Goal: Information Seeking & Learning: Learn about a topic

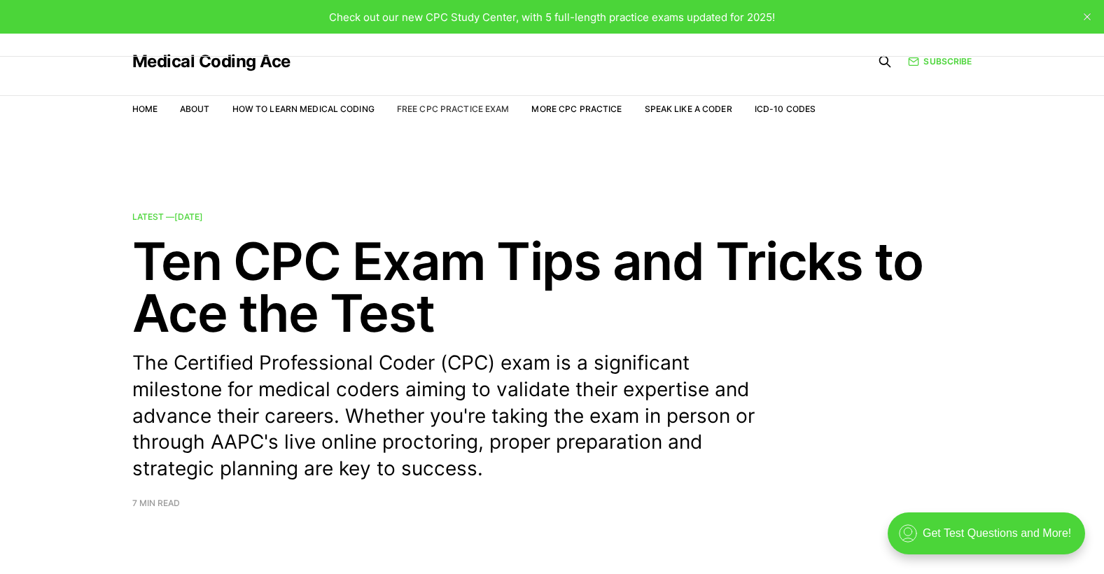
click at [456, 106] on link "Free CPC Practice Exam" at bounding box center [453, 109] width 113 height 11
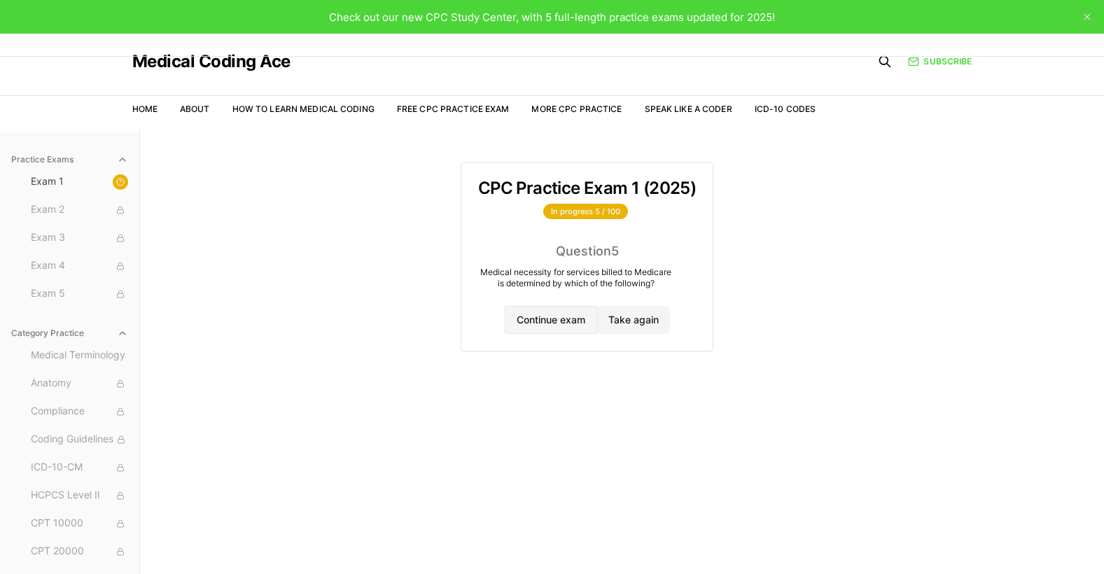
click at [561, 321] on button "Continue exam" at bounding box center [551, 320] width 92 height 28
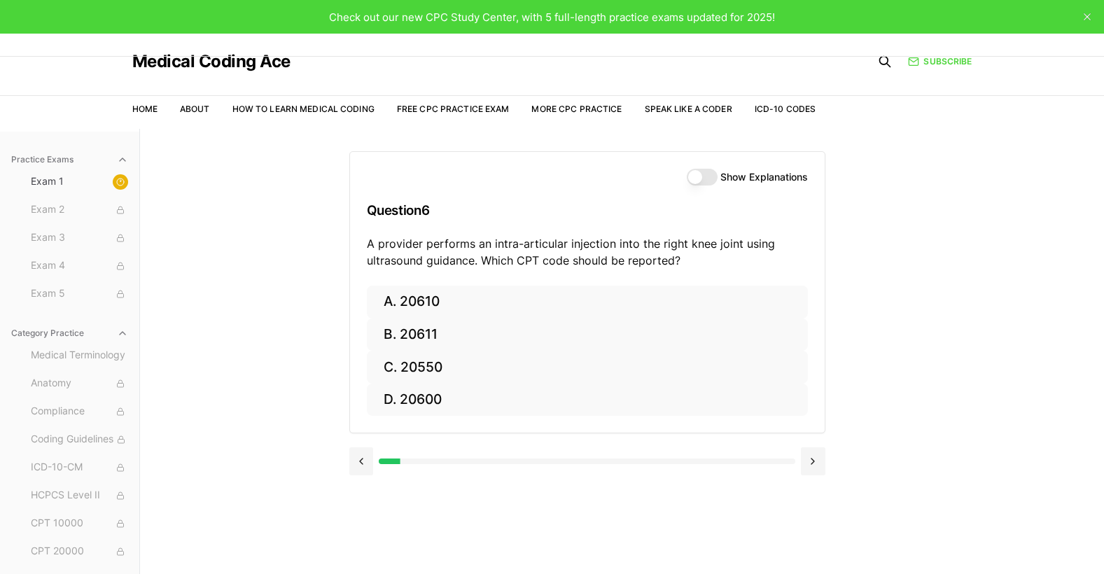
click at [701, 170] on button "Show Explanations" at bounding box center [702, 177] width 31 height 17
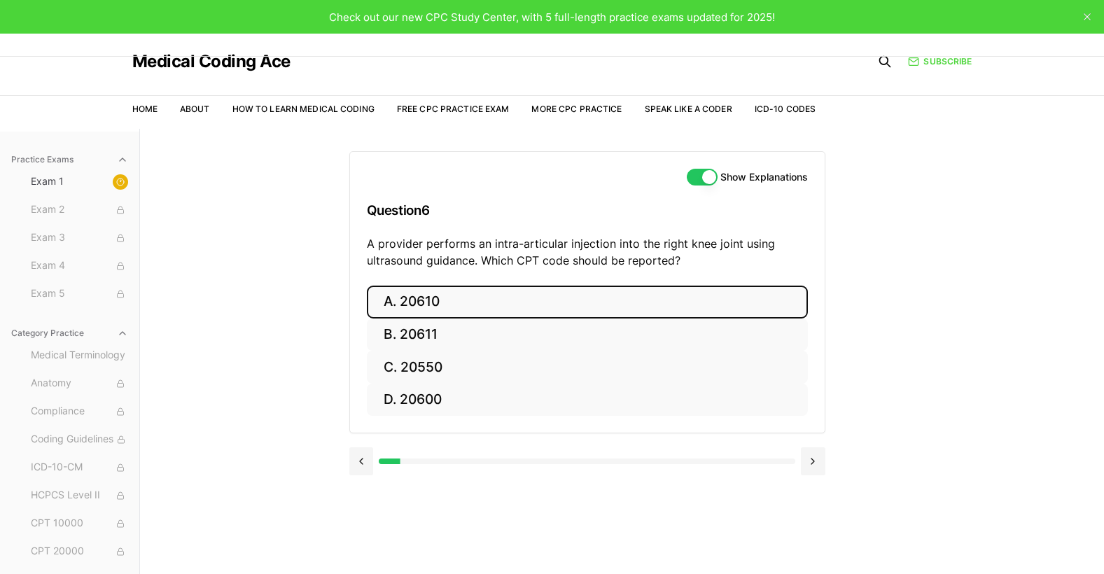
click at [445, 303] on button "A. 20610" at bounding box center [587, 302] width 441 height 33
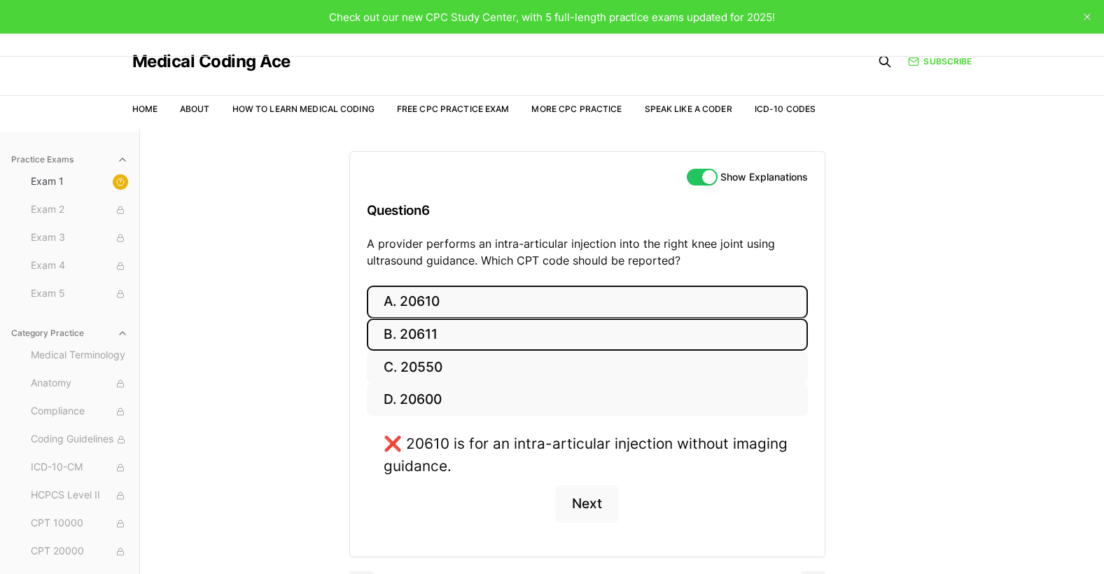
click at [462, 328] on button "B. 20611" at bounding box center [587, 335] width 441 height 33
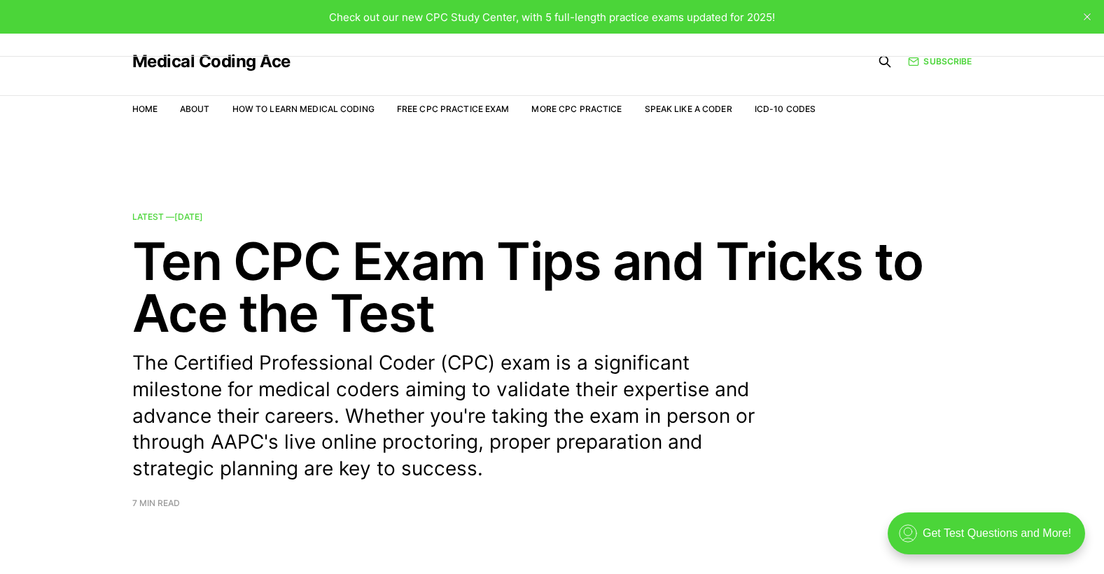
click at [571, 115] on li "More CPC Practice" at bounding box center [576, 108] width 90 height 13
click at [571, 106] on link "More CPC Practice" at bounding box center [576, 109] width 90 height 11
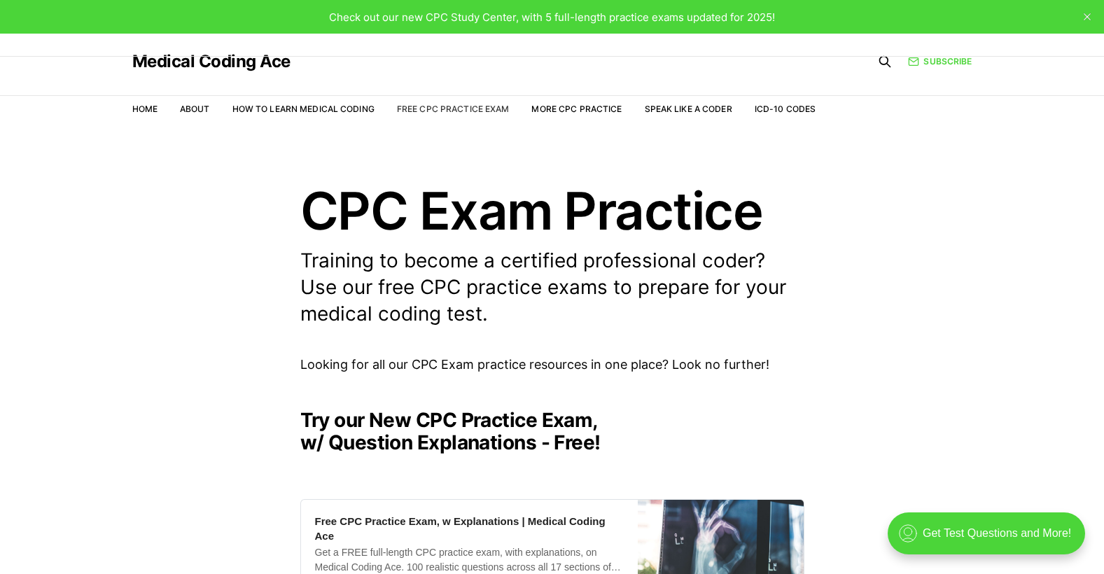
click at [473, 108] on link "Free CPC Practice Exam" at bounding box center [453, 109] width 113 height 11
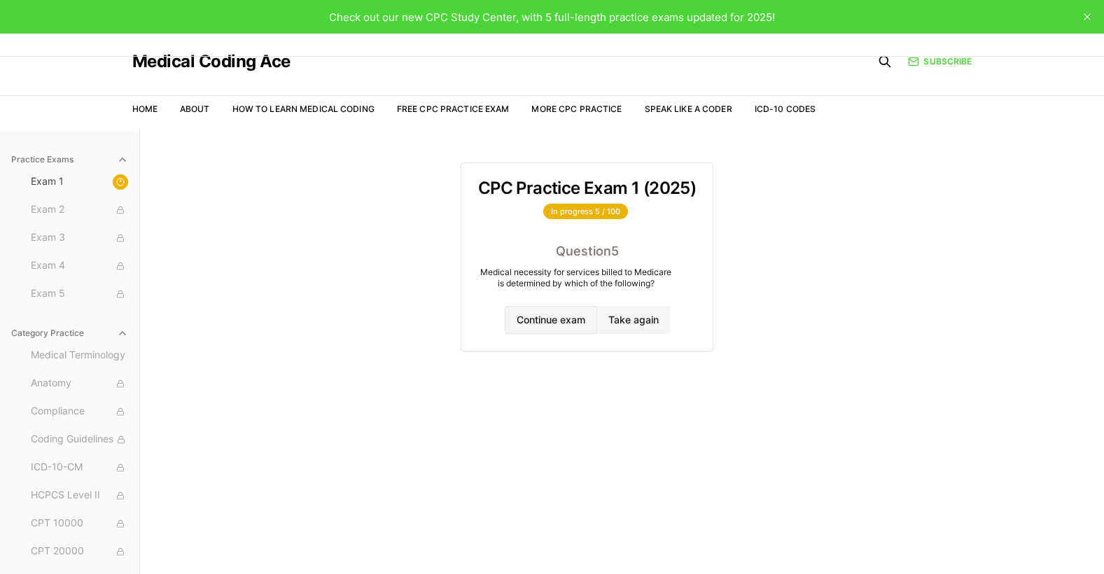
click at [565, 318] on button "Continue exam" at bounding box center [551, 320] width 92 height 28
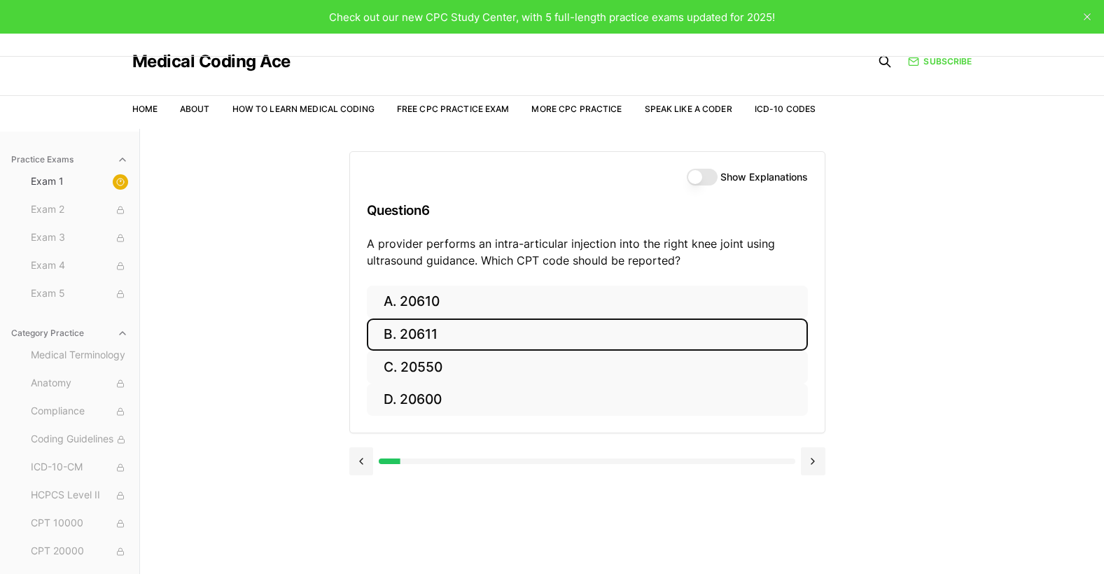
click at [481, 333] on button "B. 20611" at bounding box center [587, 335] width 441 height 33
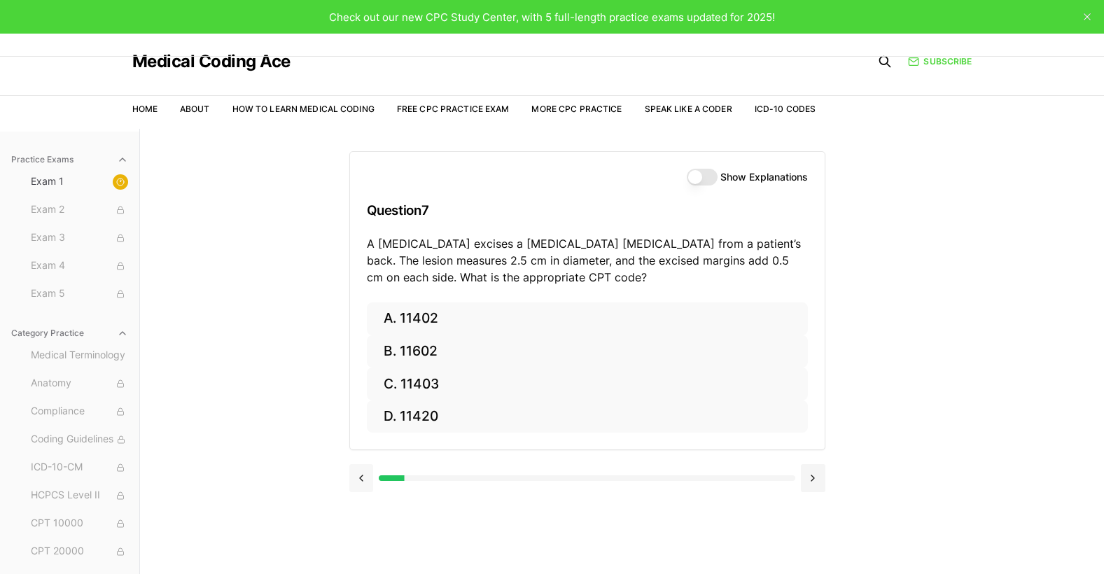
click at [363, 476] on button at bounding box center [361, 478] width 25 height 28
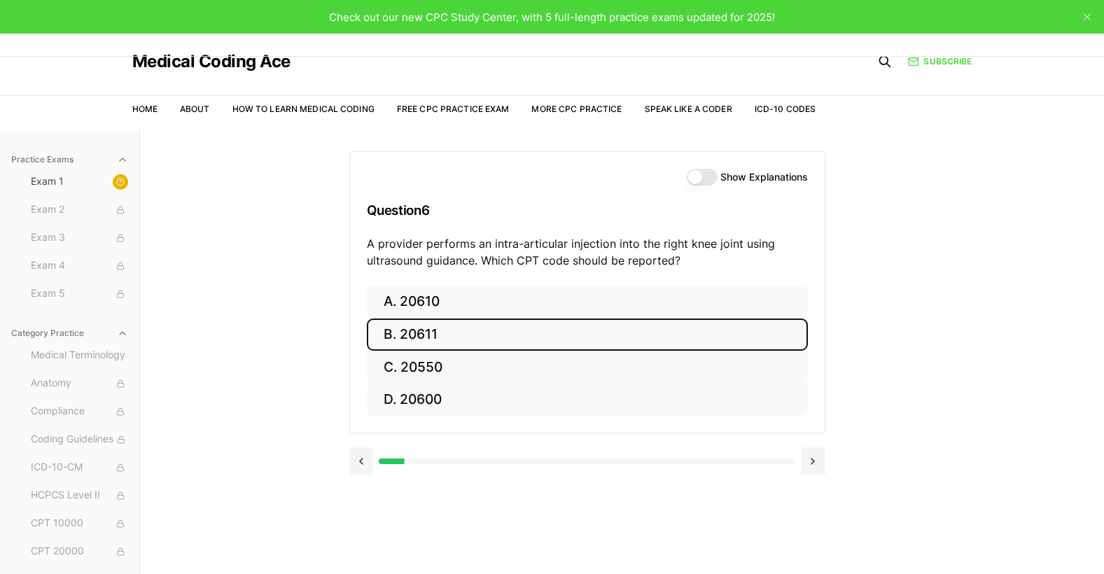
click at [754, 179] on label "Show Explanations" at bounding box center [764, 177] width 88 height 10
click at [718, 179] on button "Show Explanations" at bounding box center [702, 177] width 31 height 17
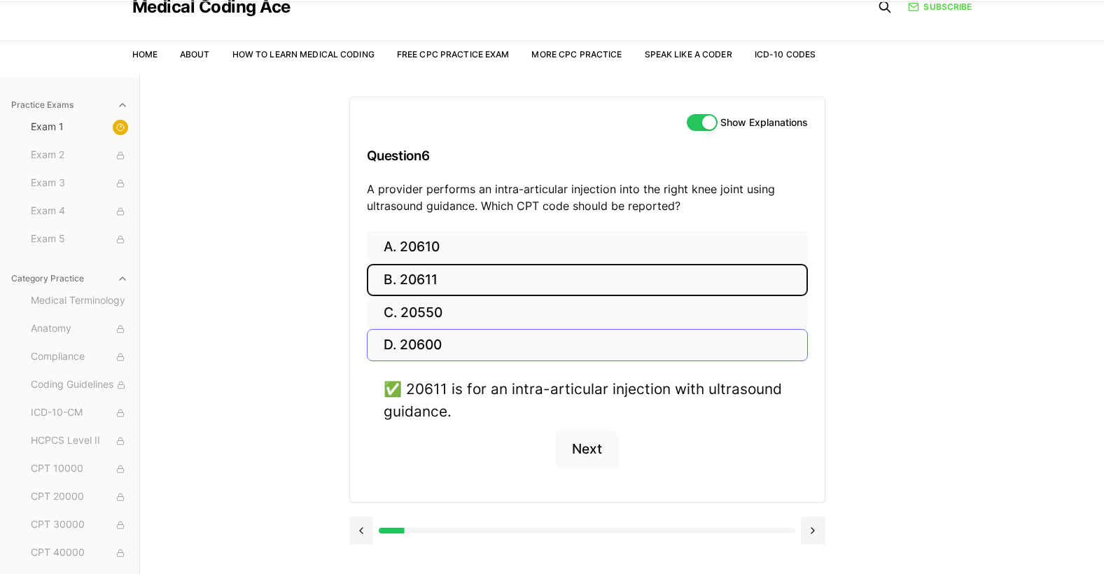
scroll to position [129, 0]
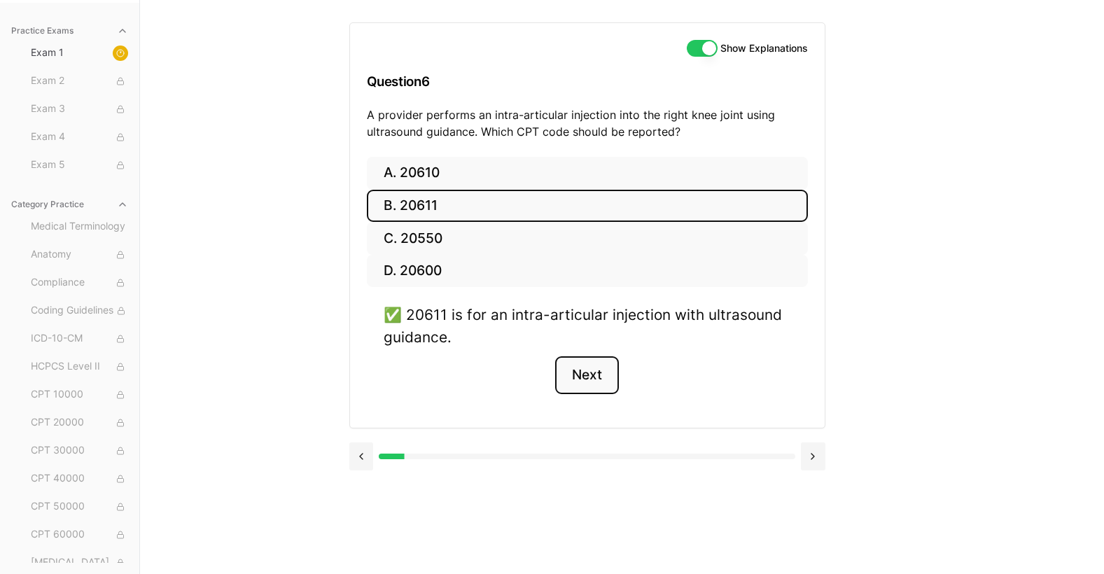
click at [591, 372] on button "Next" at bounding box center [587, 375] width 64 height 38
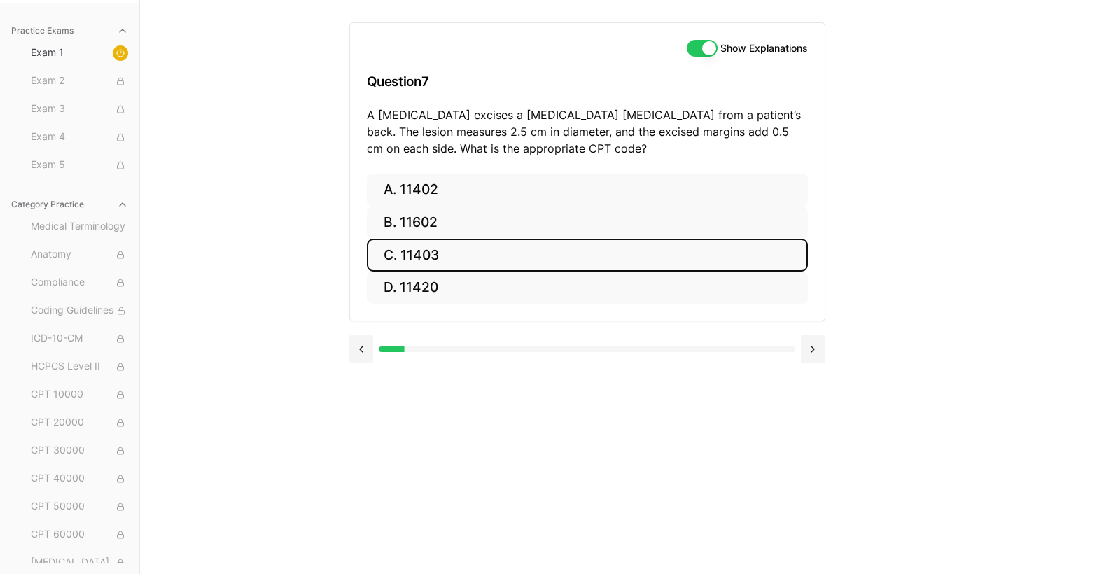
click at [431, 261] on button "C. 11403" at bounding box center [587, 255] width 441 height 33
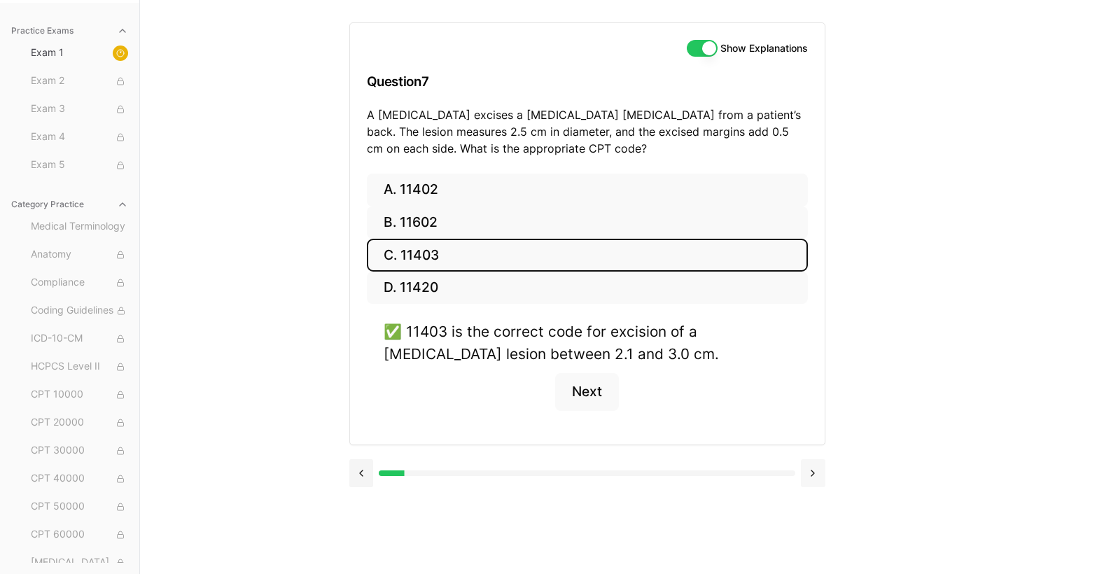
click at [814, 473] on button at bounding box center [813, 473] width 25 height 28
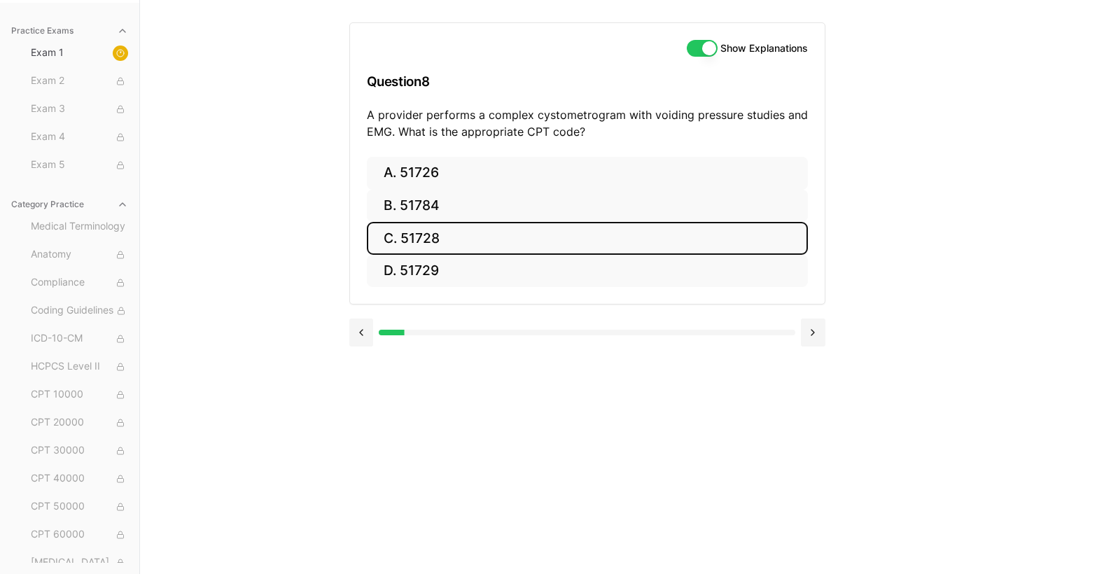
click at [431, 234] on button "C. 51728" at bounding box center [587, 238] width 441 height 33
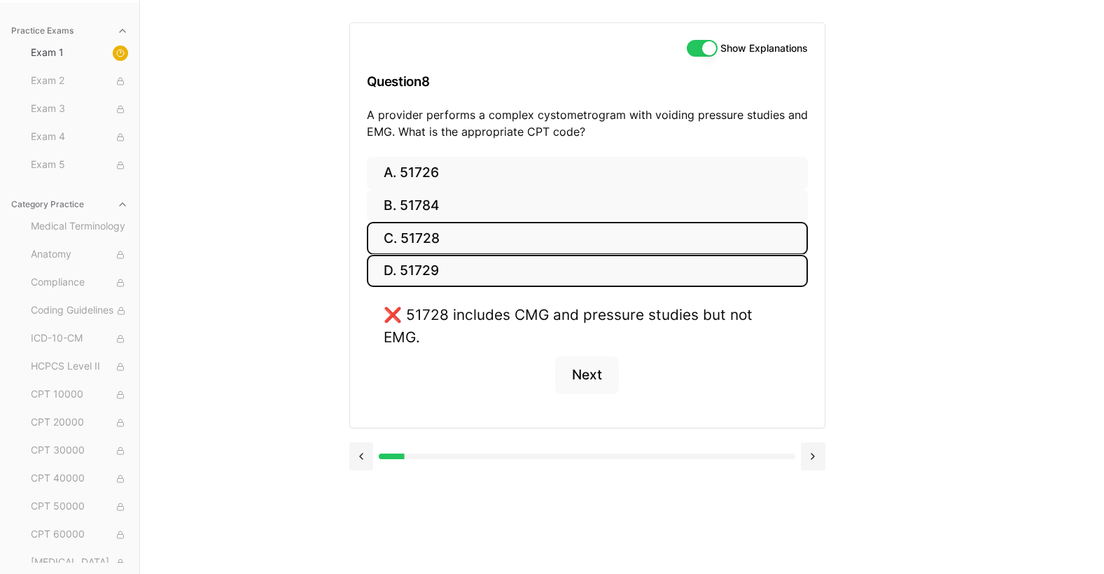
click at [434, 274] on button "D. 51729" at bounding box center [587, 271] width 441 height 33
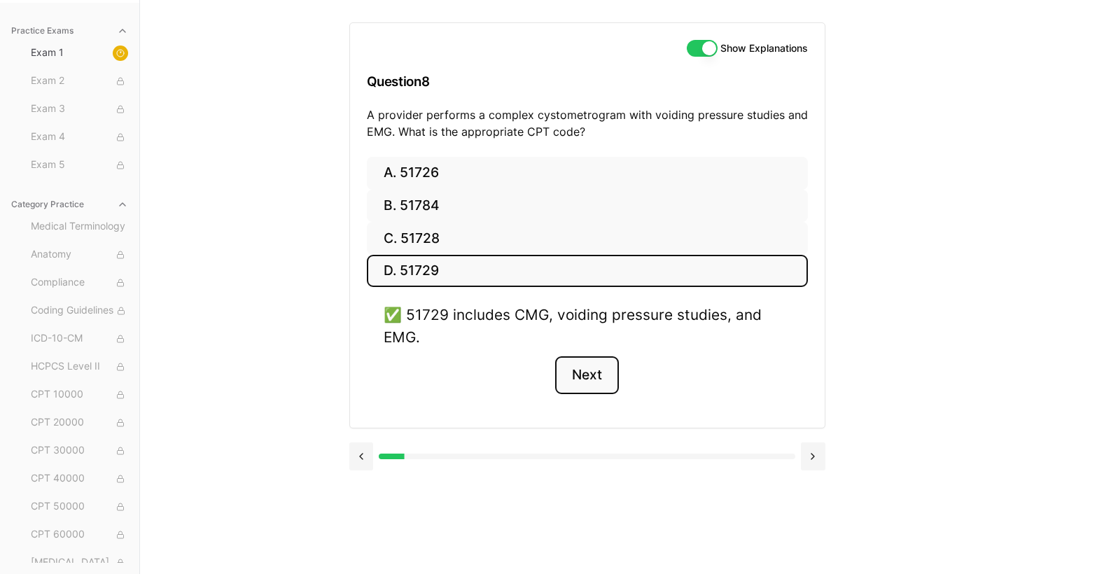
click at [577, 380] on button "Next" at bounding box center [587, 375] width 64 height 38
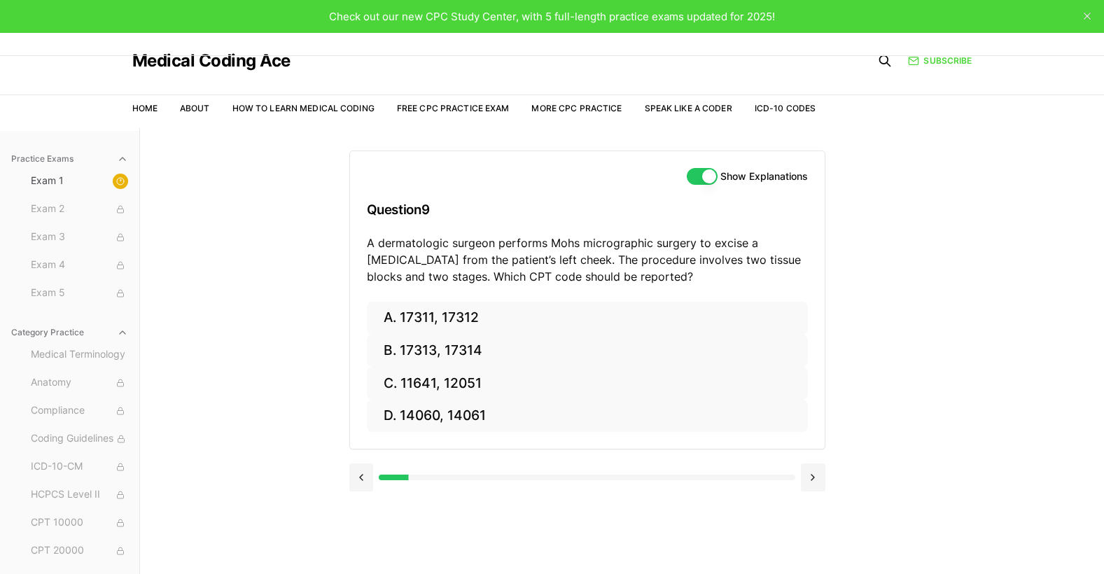
scroll to position [0, 0]
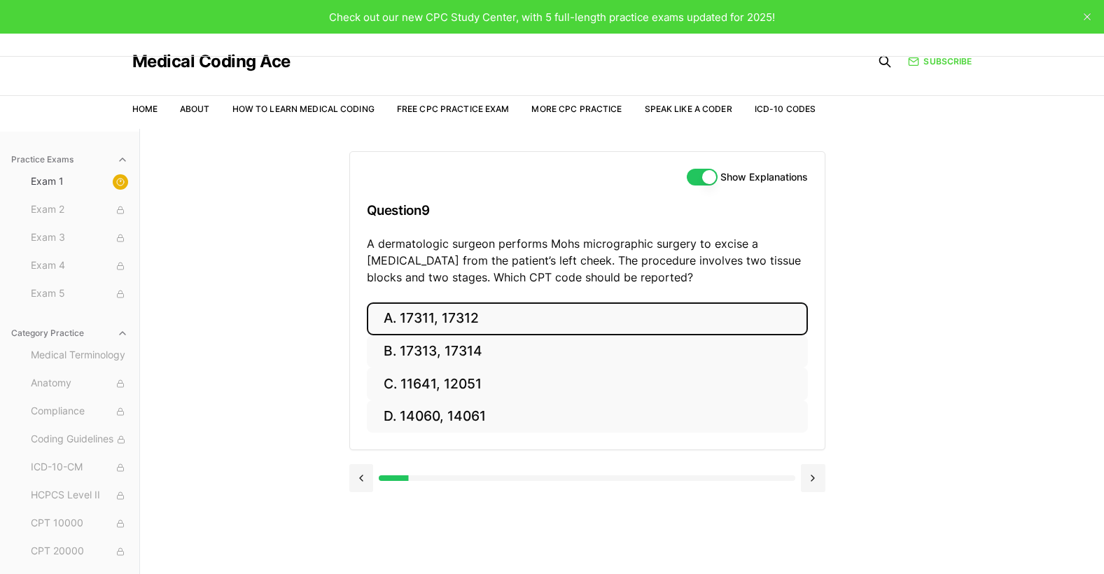
click at [448, 313] on button "A. 17311, 17312" at bounding box center [587, 318] width 441 height 33
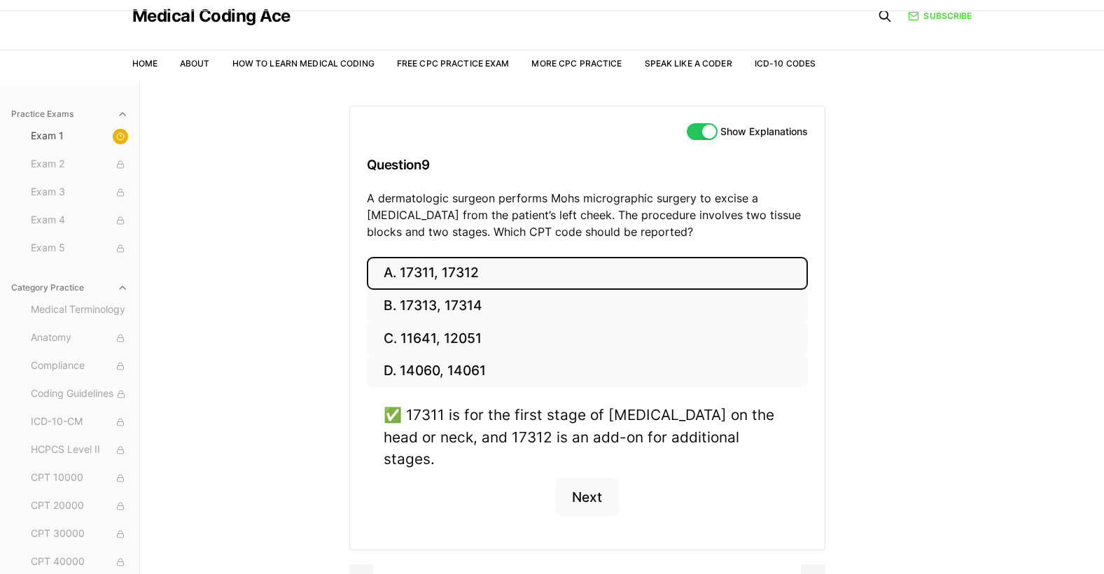
scroll to position [70, 0]
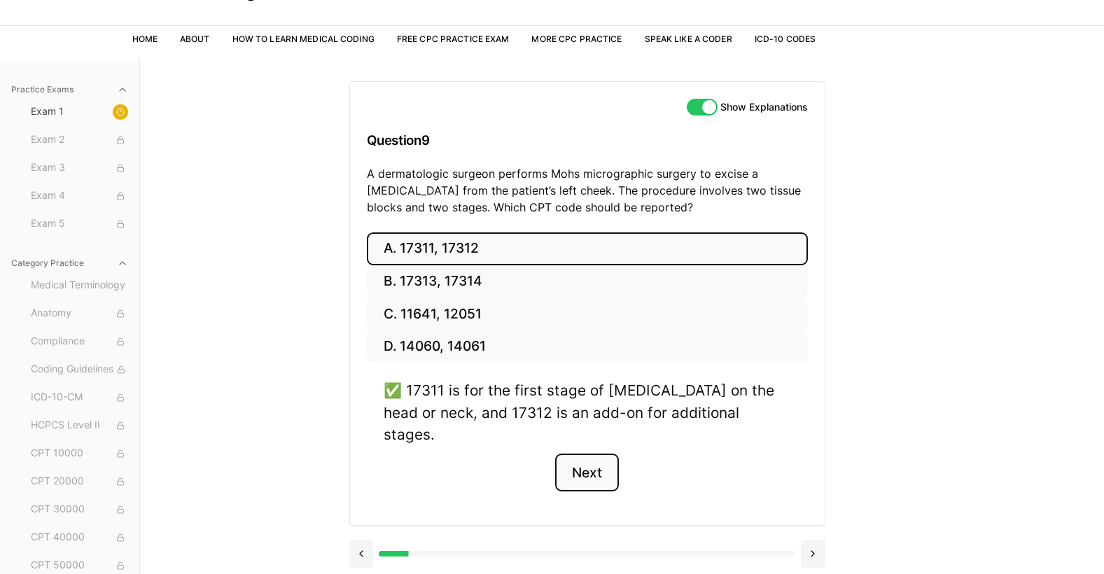
click at [595, 454] on button "Next" at bounding box center [587, 473] width 64 height 38
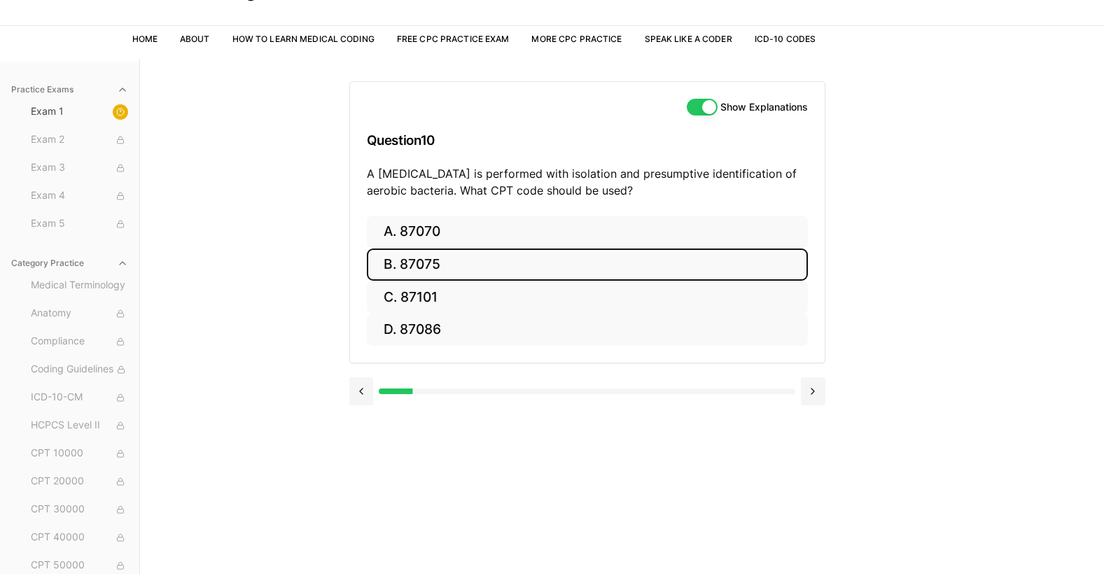
click at [472, 267] on button "B. 87075" at bounding box center [587, 265] width 441 height 33
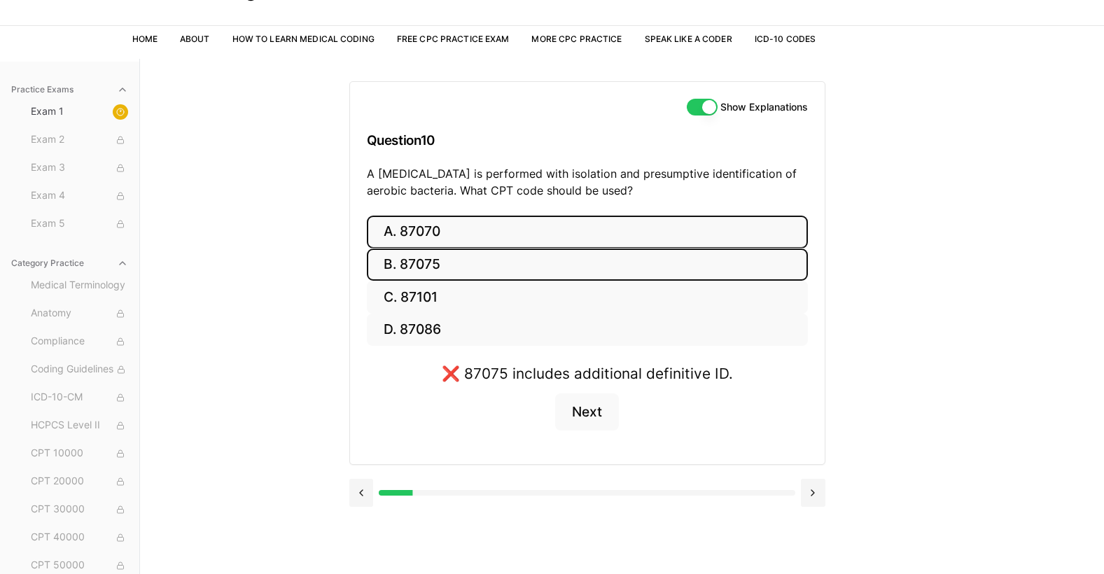
click at [484, 233] on button "A. 87070" at bounding box center [587, 232] width 441 height 33
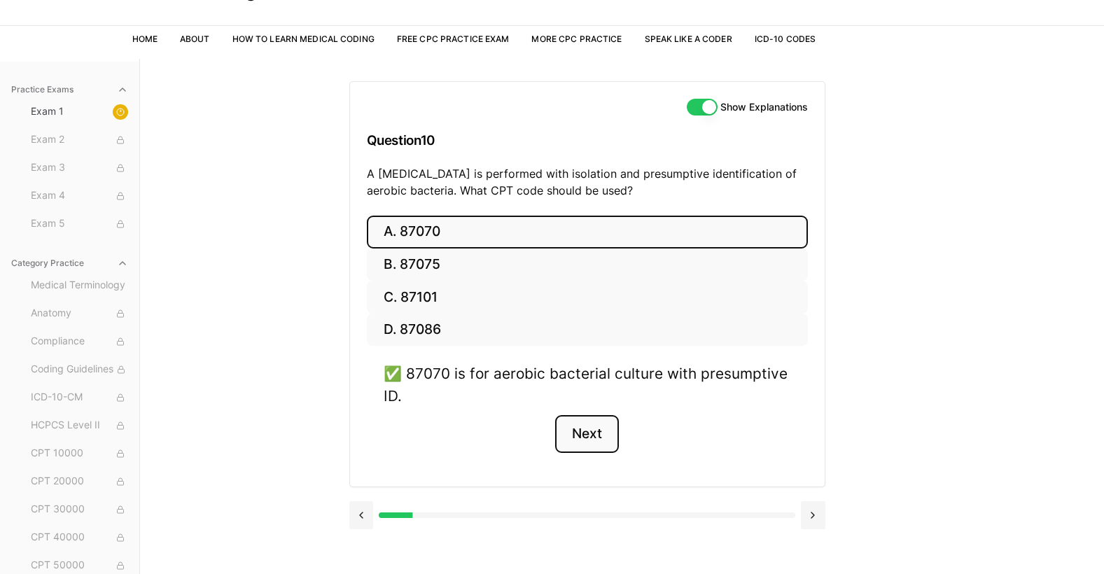
click at [585, 432] on button "Next" at bounding box center [587, 434] width 64 height 38
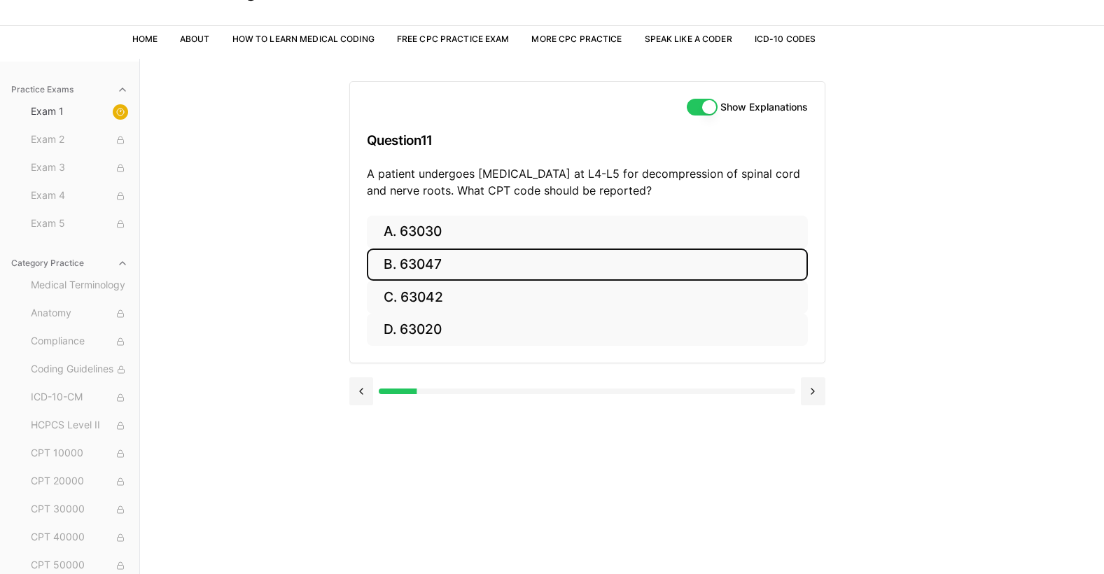
click at [515, 268] on button "B. 63047" at bounding box center [587, 265] width 441 height 33
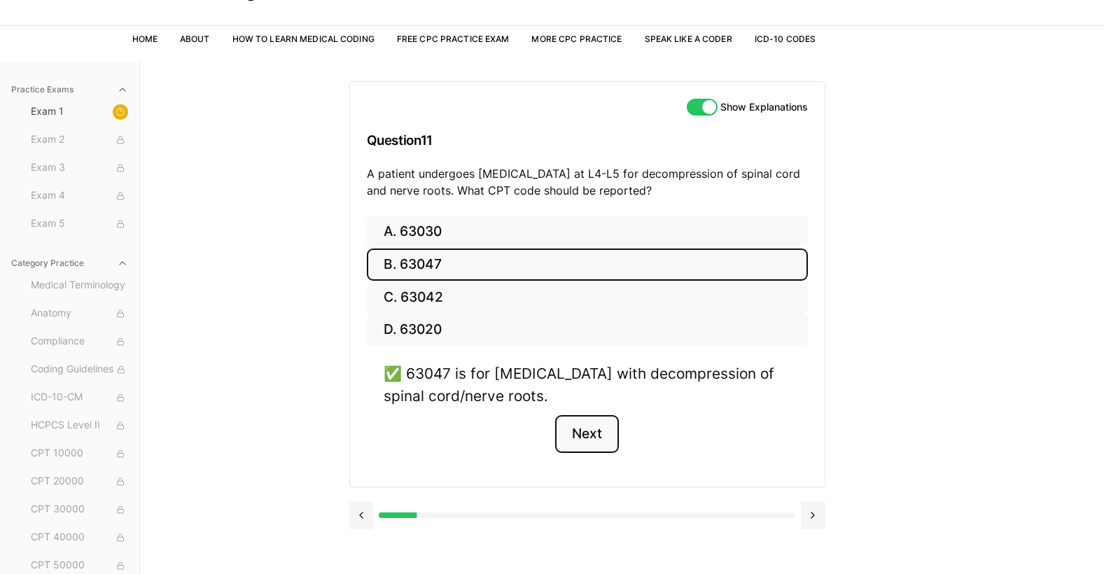
click at [579, 433] on button "Next" at bounding box center [587, 434] width 64 height 38
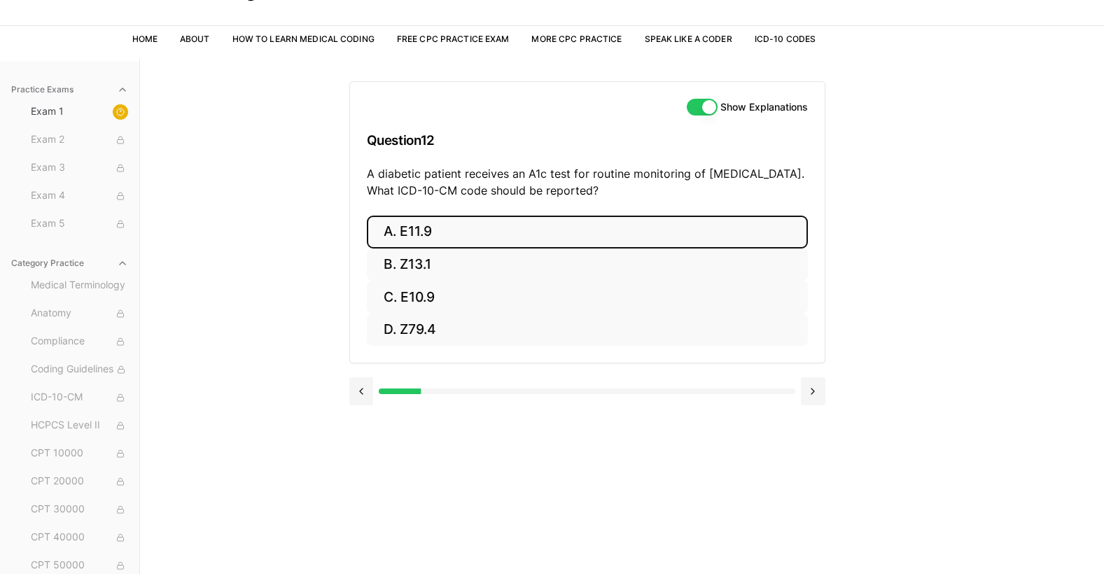
click at [440, 232] on button "A. E11.9" at bounding box center [587, 232] width 441 height 33
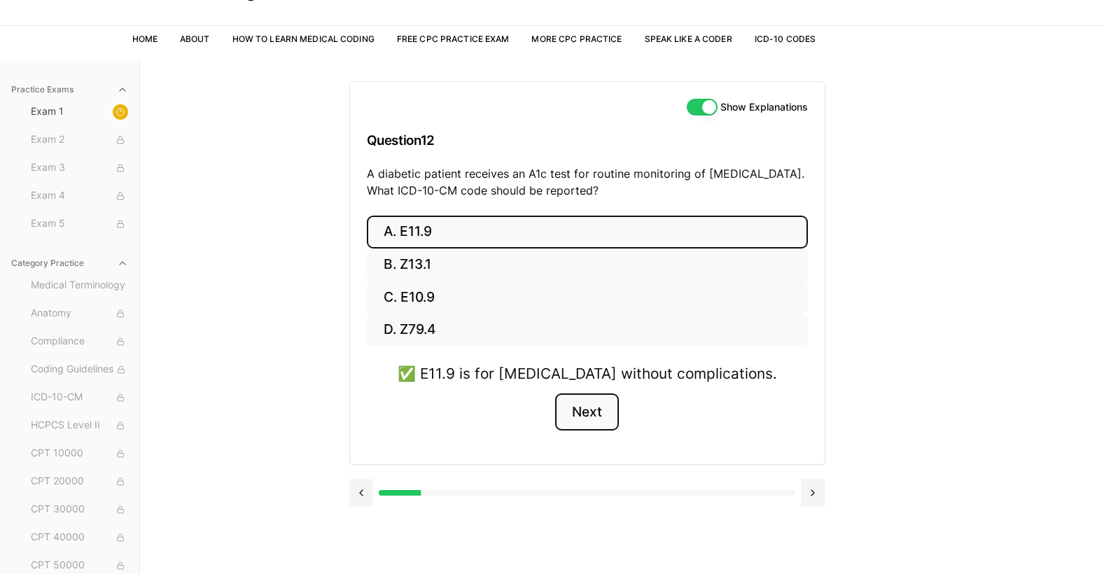
click at [598, 411] on button "Next" at bounding box center [587, 412] width 64 height 38
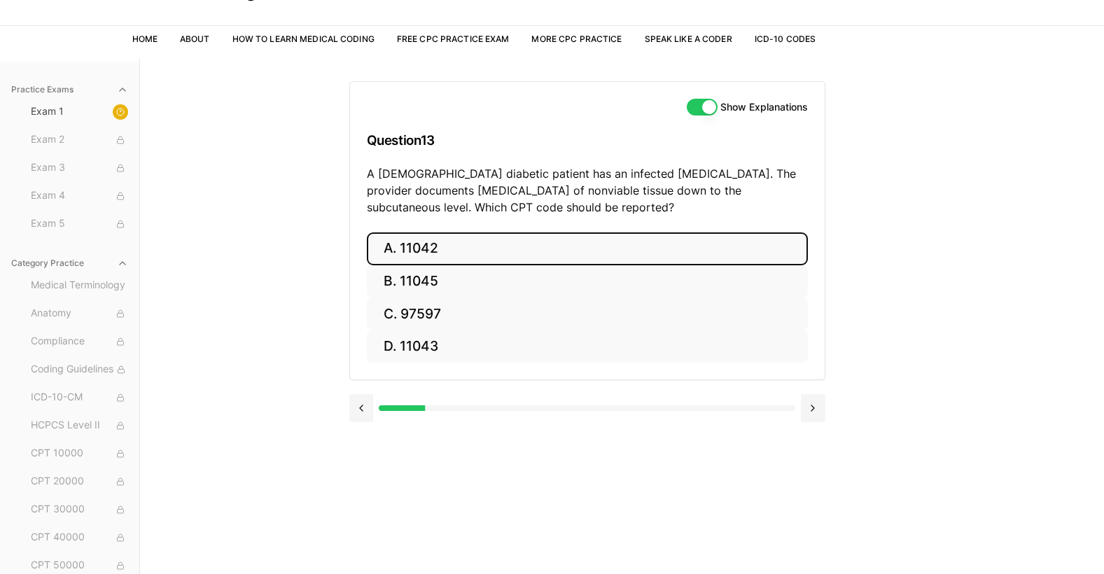
click at [418, 243] on button "A. 11042" at bounding box center [587, 248] width 441 height 33
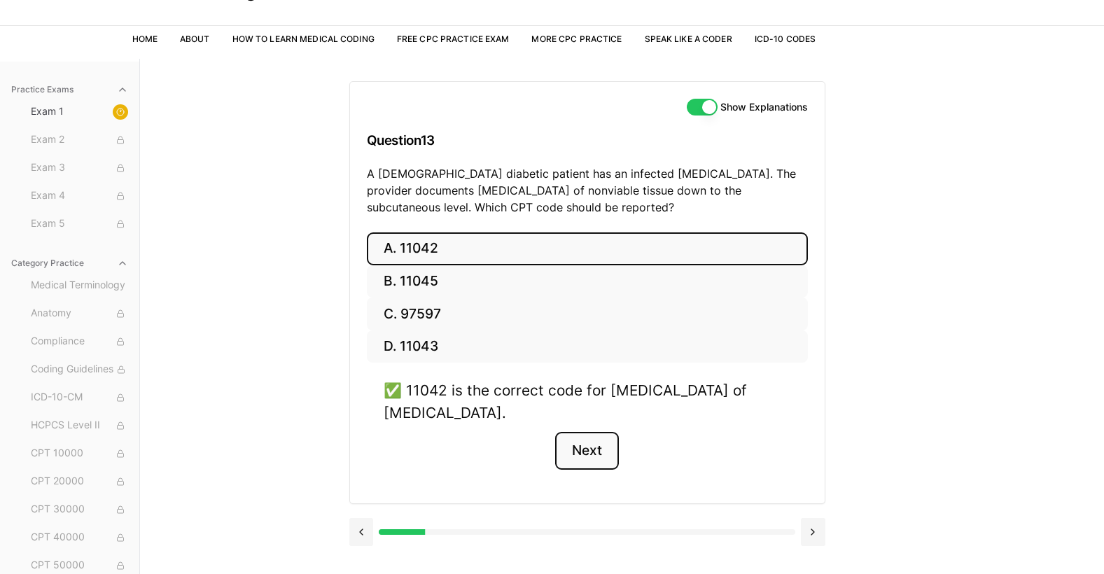
click at [592, 454] on button "Next" at bounding box center [587, 451] width 64 height 38
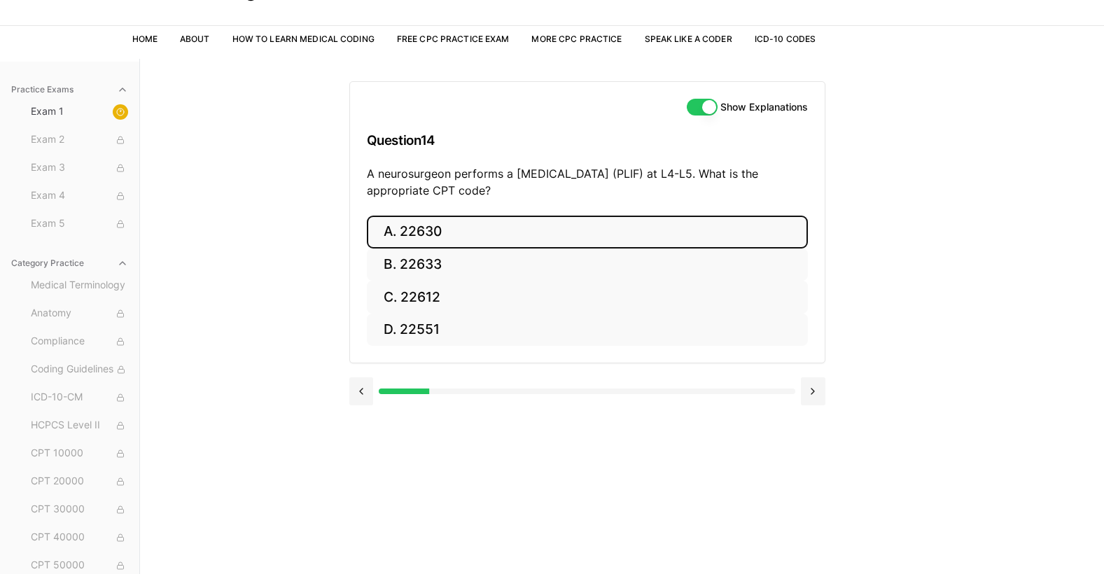
click at [505, 231] on button "A. 22630" at bounding box center [587, 232] width 441 height 33
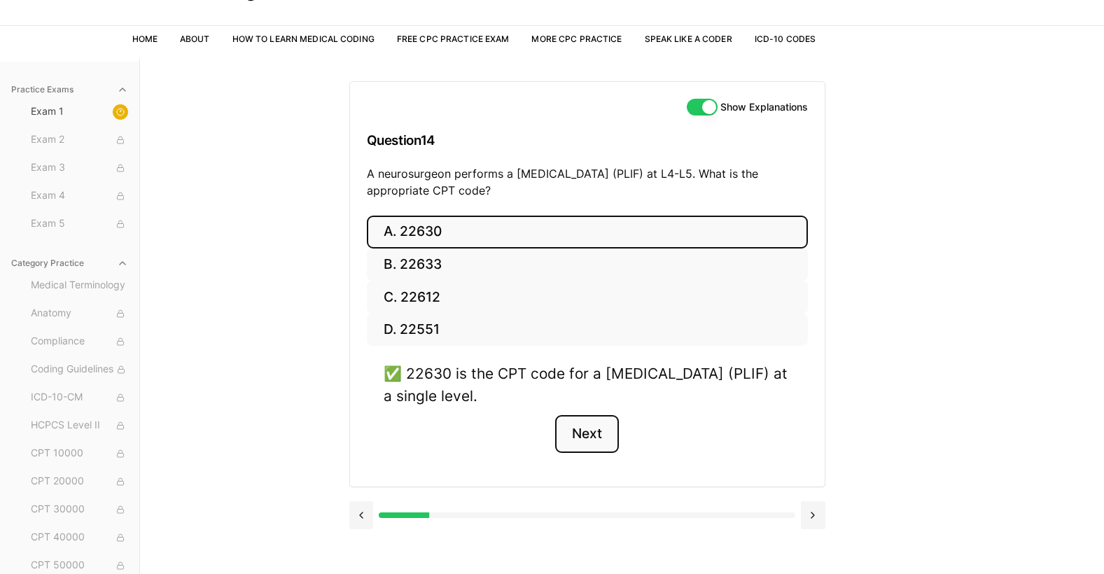
click at [581, 430] on button "Next" at bounding box center [587, 434] width 64 height 38
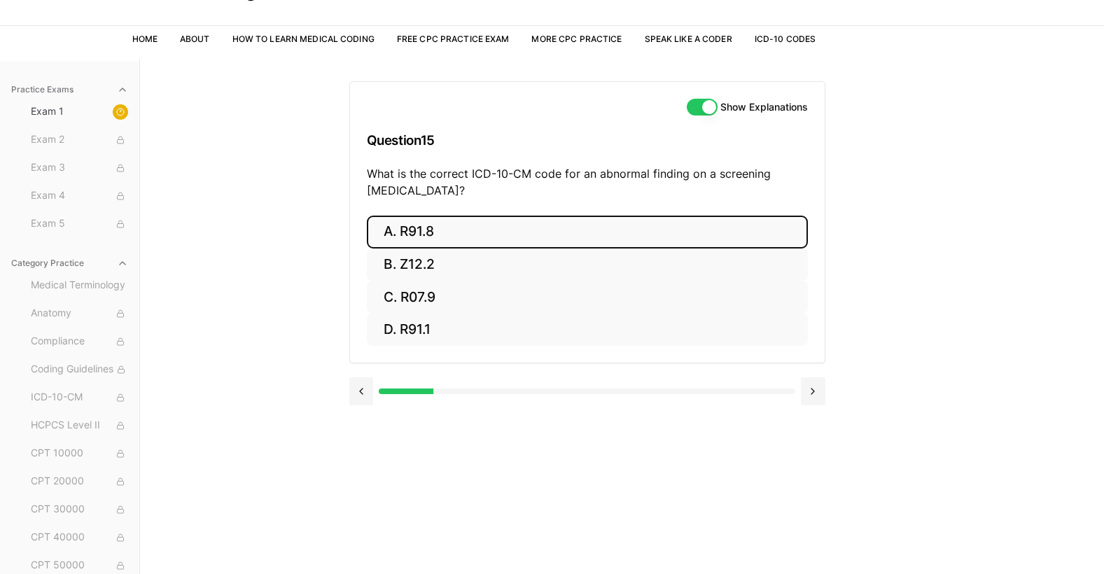
click at [438, 235] on button "A. R91.8" at bounding box center [587, 232] width 441 height 33
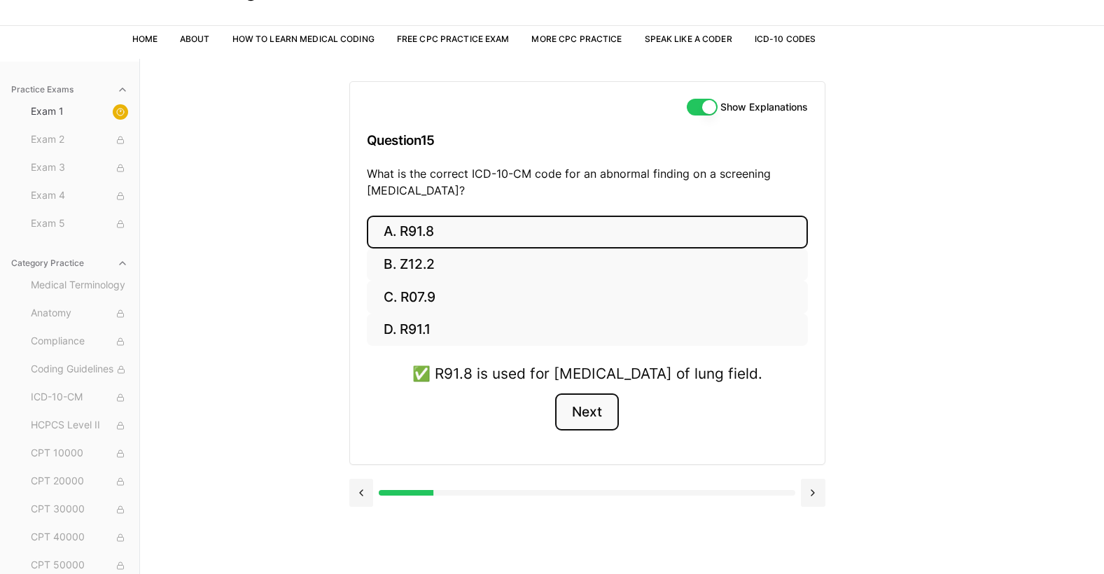
click at [596, 431] on button "Next" at bounding box center [587, 412] width 64 height 38
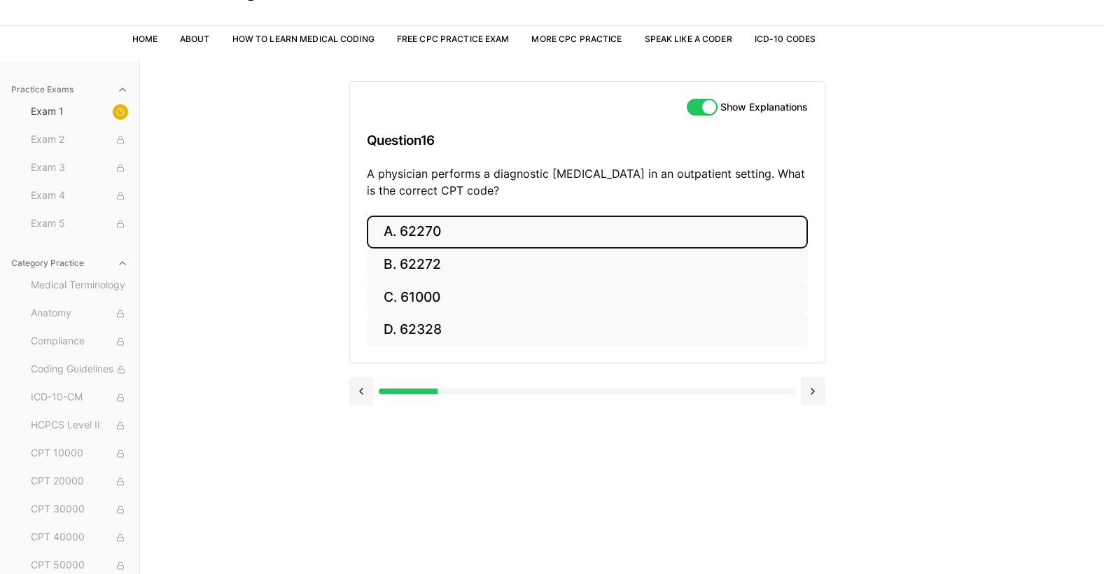
click at [464, 230] on button "A. 62270" at bounding box center [587, 232] width 441 height 33
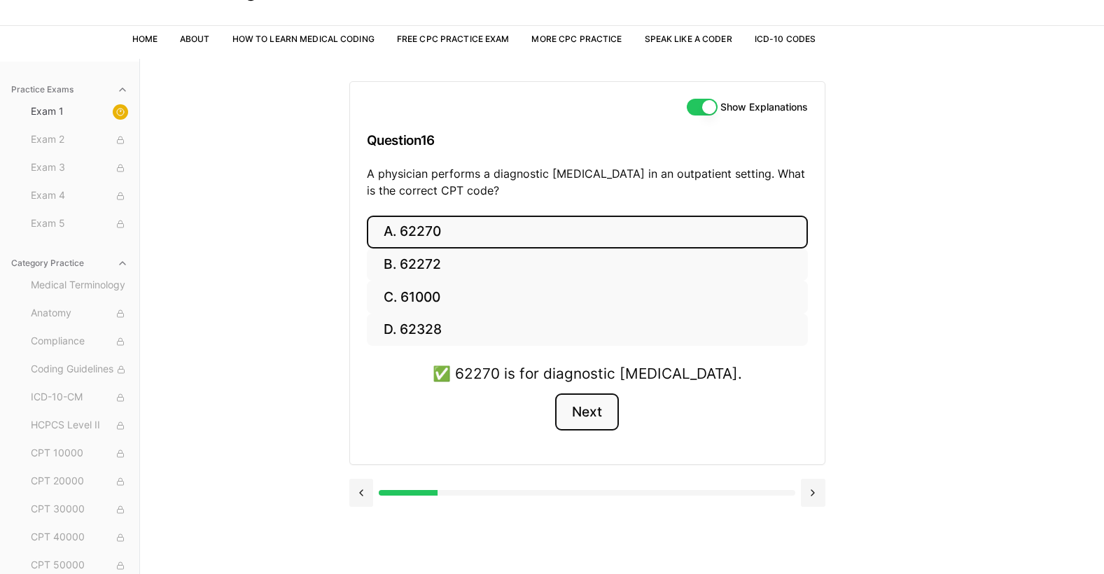
click at [599, 413] on button "Next" at bounding box center [587, 412] width 64 height 38
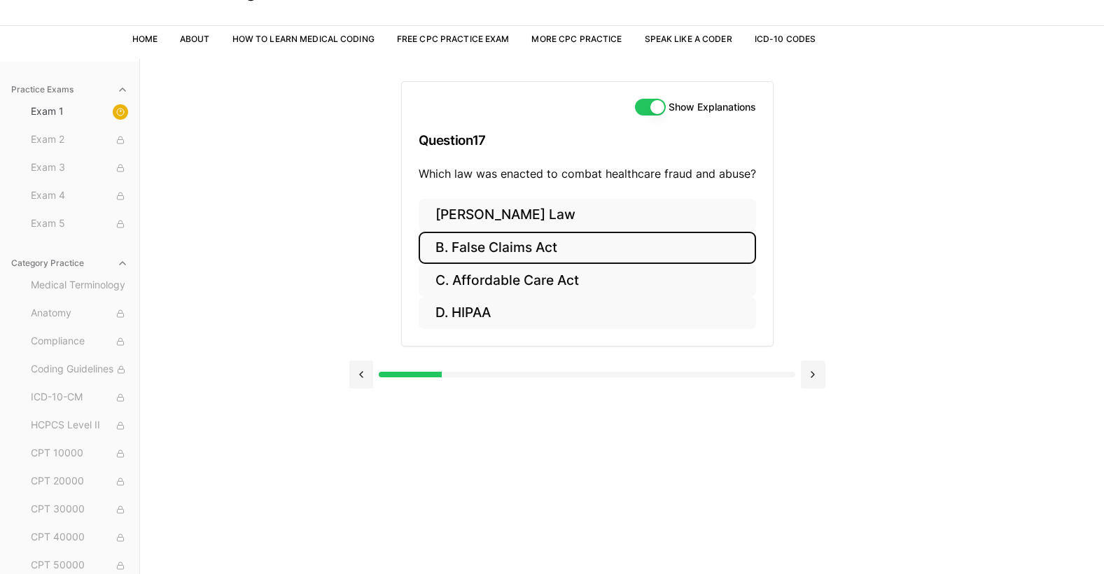
click at [462, 243] on button "B. False Claims Act" at bounding box center [587, 248] width 337 height 33
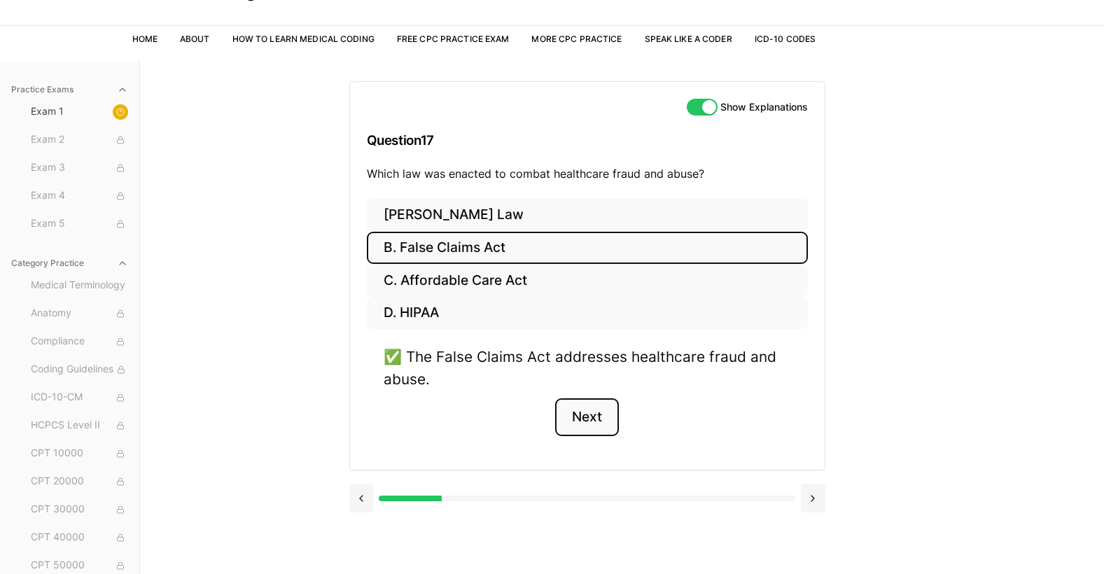
click at [595, 414] on button "Next" at bounding box center [587, 417] width 64 height 38
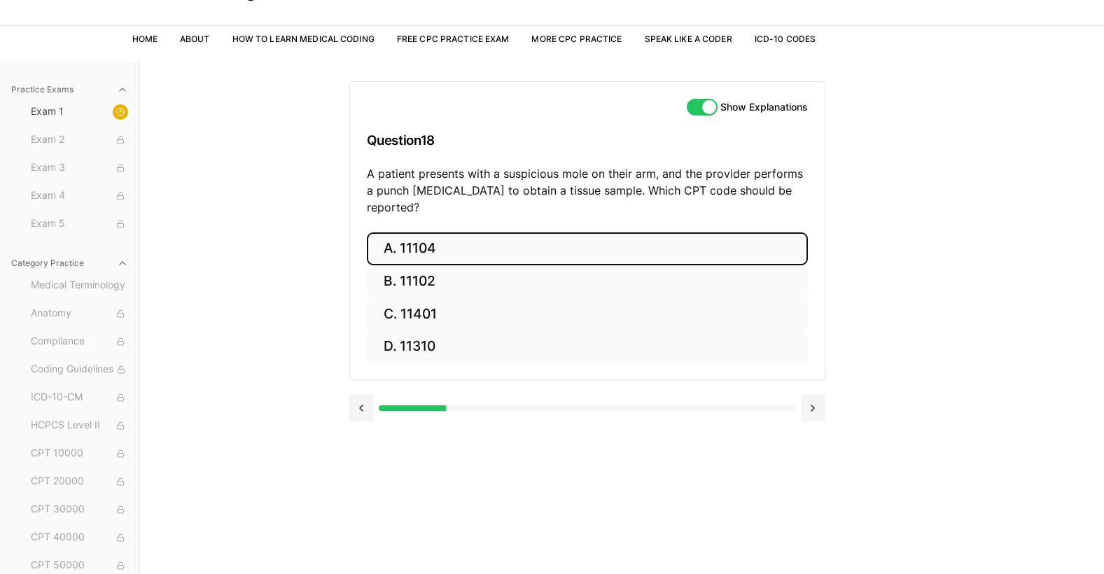
click at [601, 232] on button "A. 11104" at bounding box center [587, 248] width 441 height 33
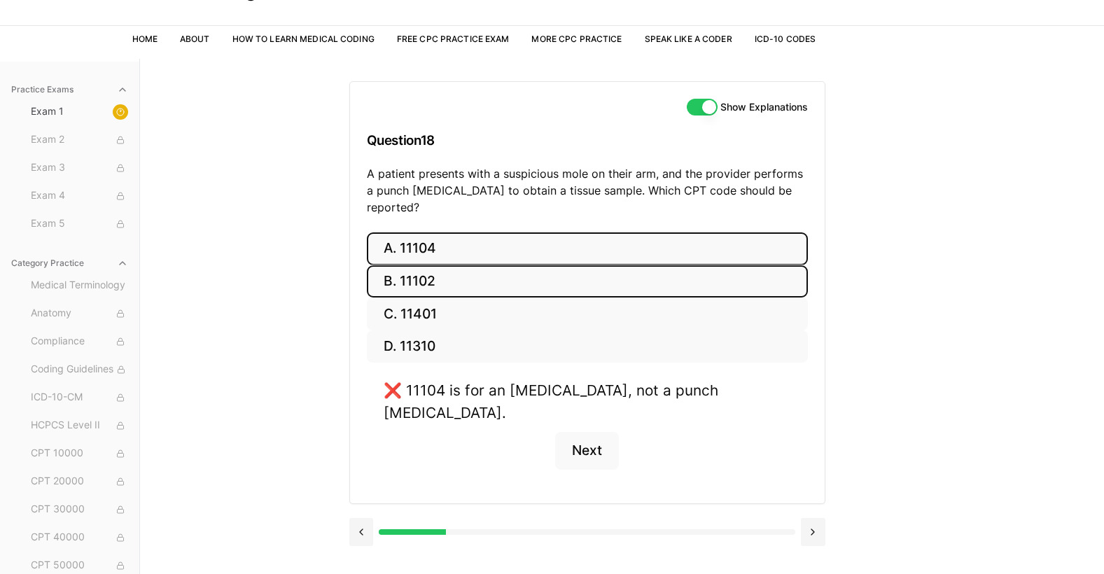
click at [468, 265] on button "B. 11102" at bounding box center [587, 281] width 441 height 33
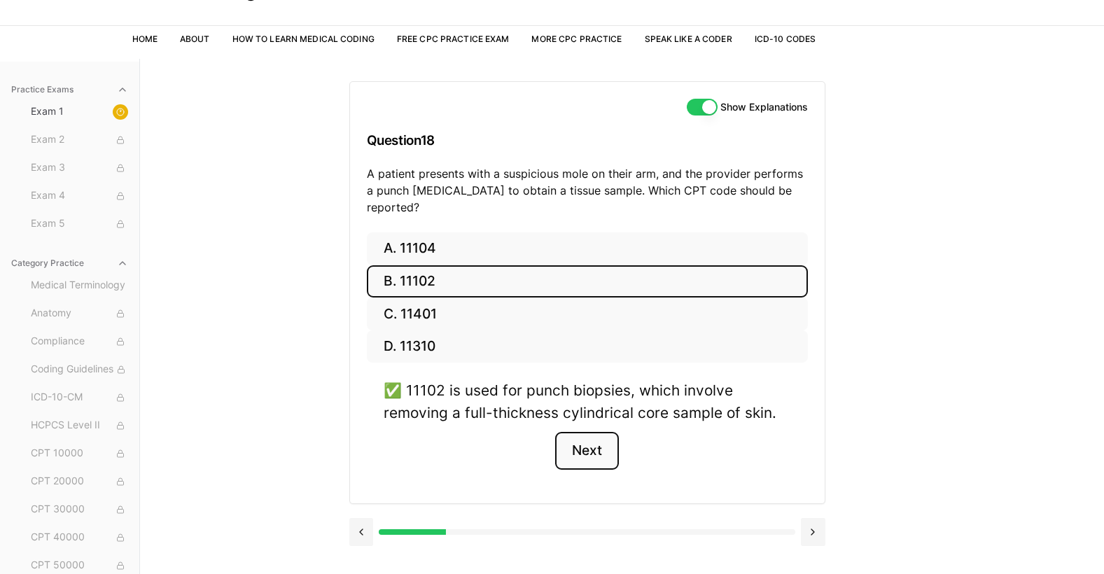
click at [584, 432] on button "Next" at bounding box center [587, 451] width 64 height 38
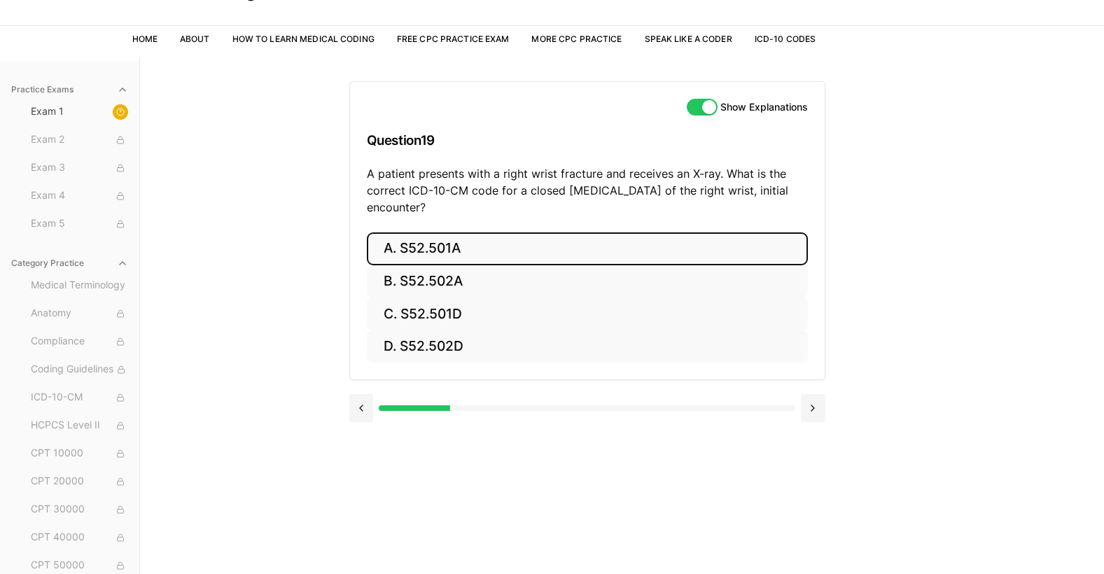
click at [449, 247] on button "A. S52.501A" at bounding box center [587, 248] width 441 height 33
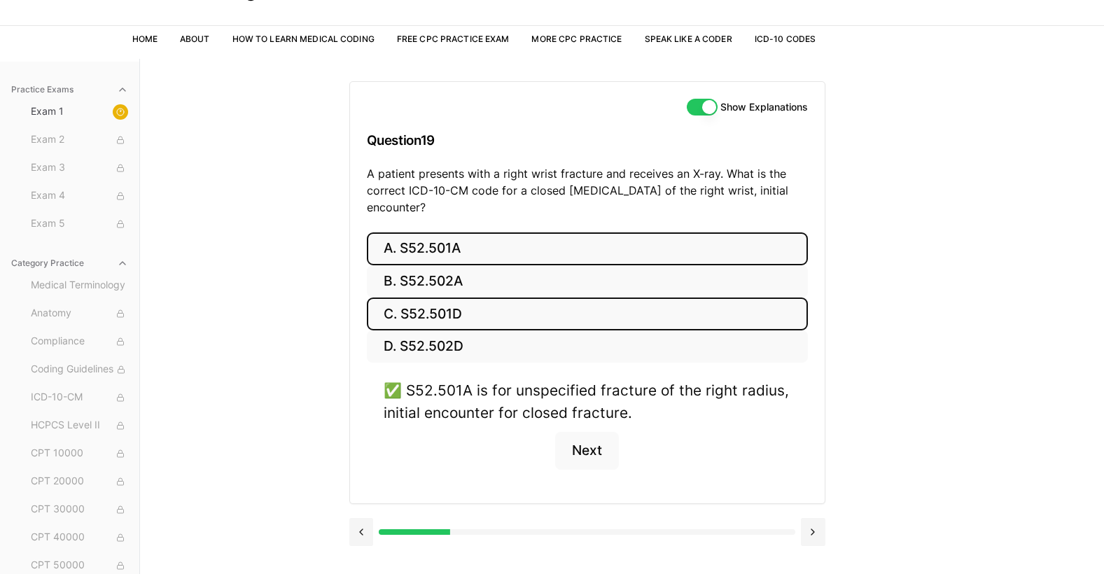
click at [445, 309] on button "C. S52.501D" at bounding box center [587, 314] width 441 height 33
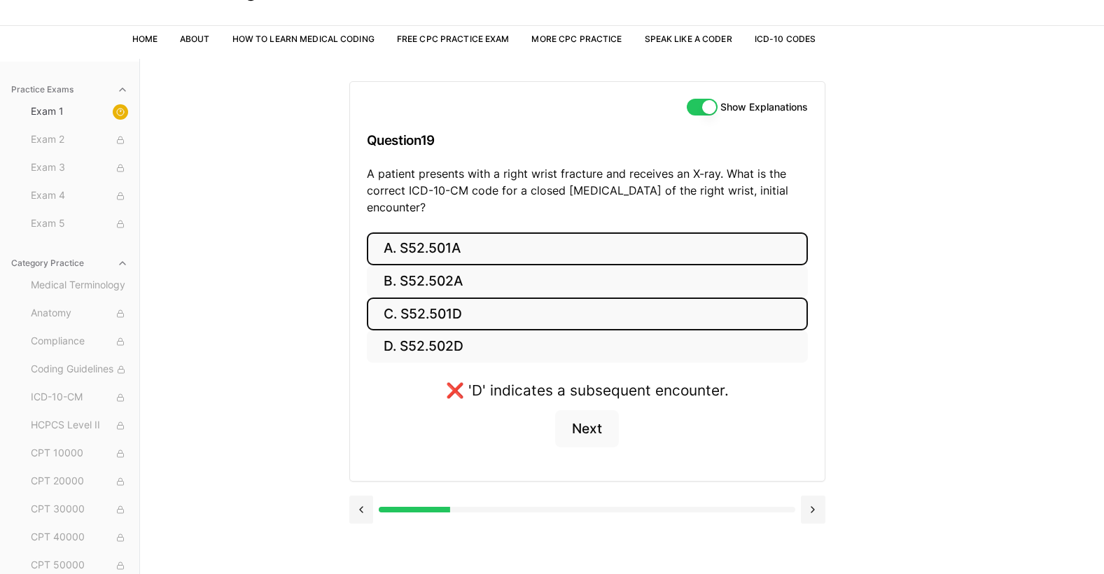
click at [452, 249] on button "A. S52.501A" at bounding box center [587, 248] width 441 height 33
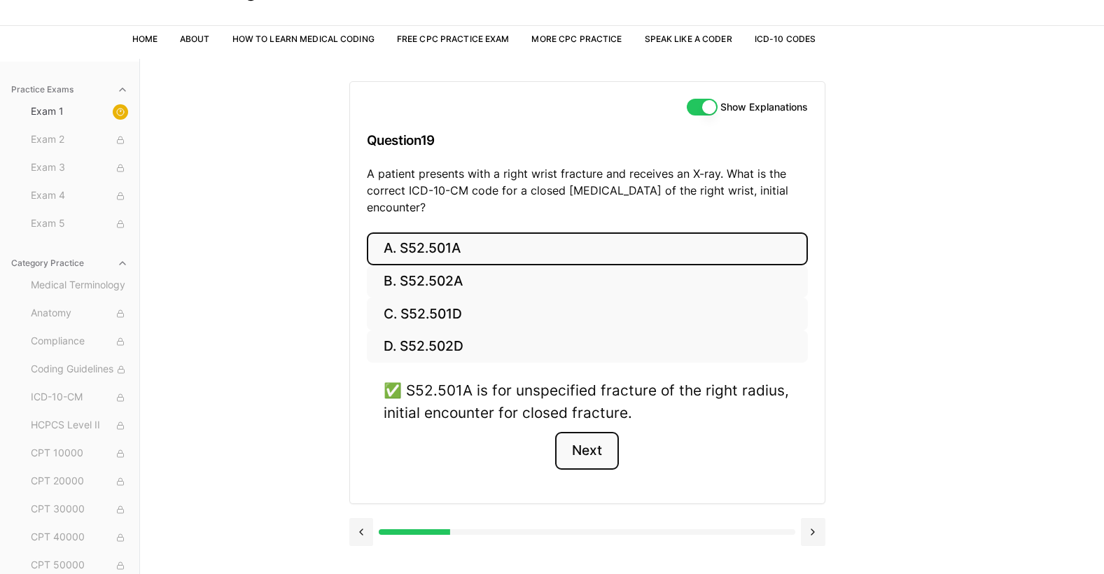
click at [595, 449] on button "Next" at bounding box center [587, 451] width 64 height 38
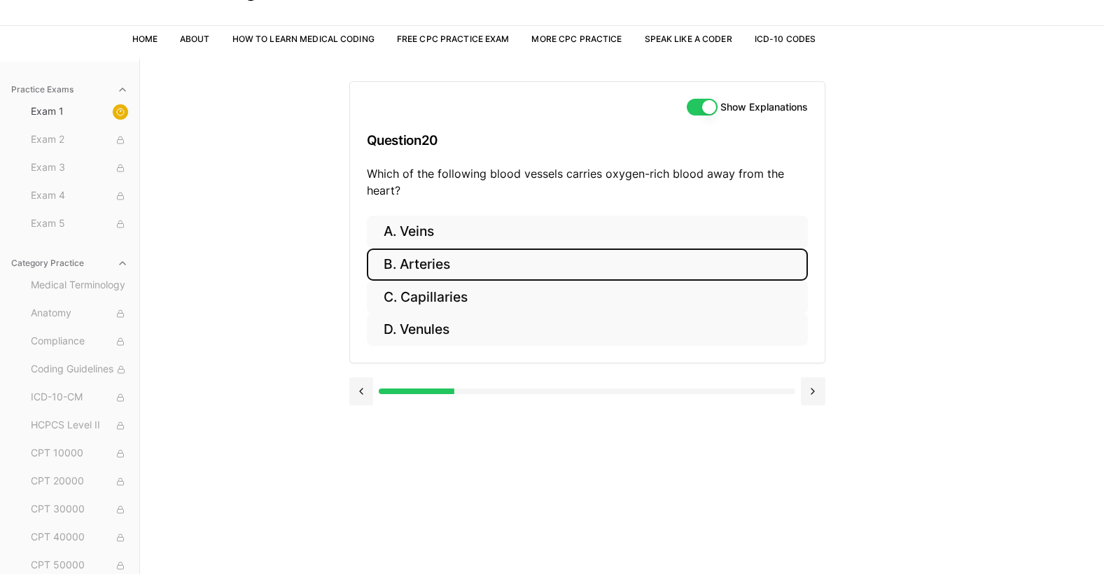
click at [438, 266] on button "B. Arteries" at bounding box center [587, 265] width 441 height 33
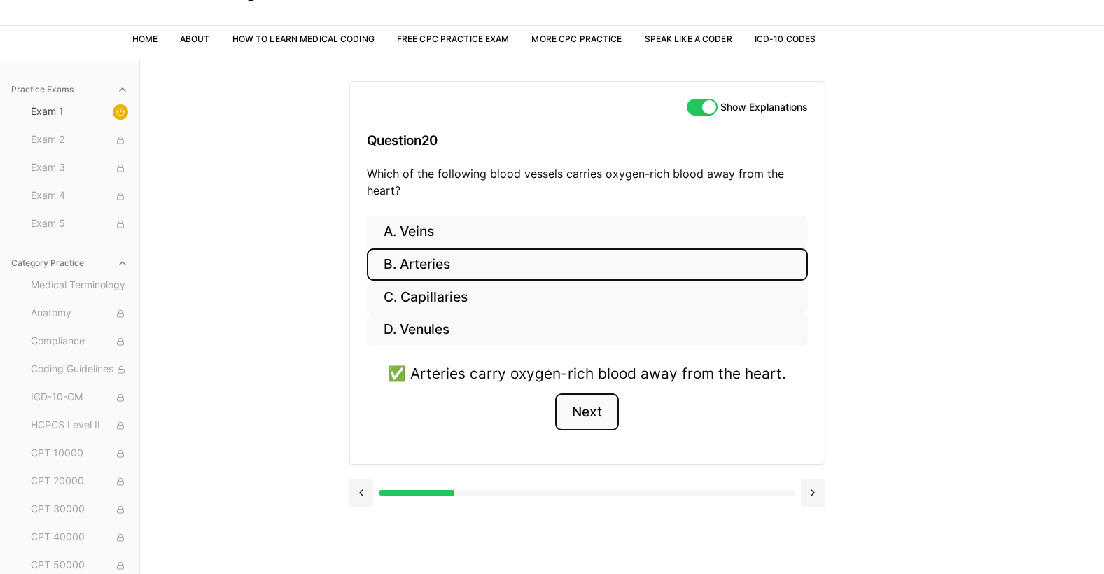
click at [588, 413] on button "Next" at bounding box center [587, 412] width 64 height 38
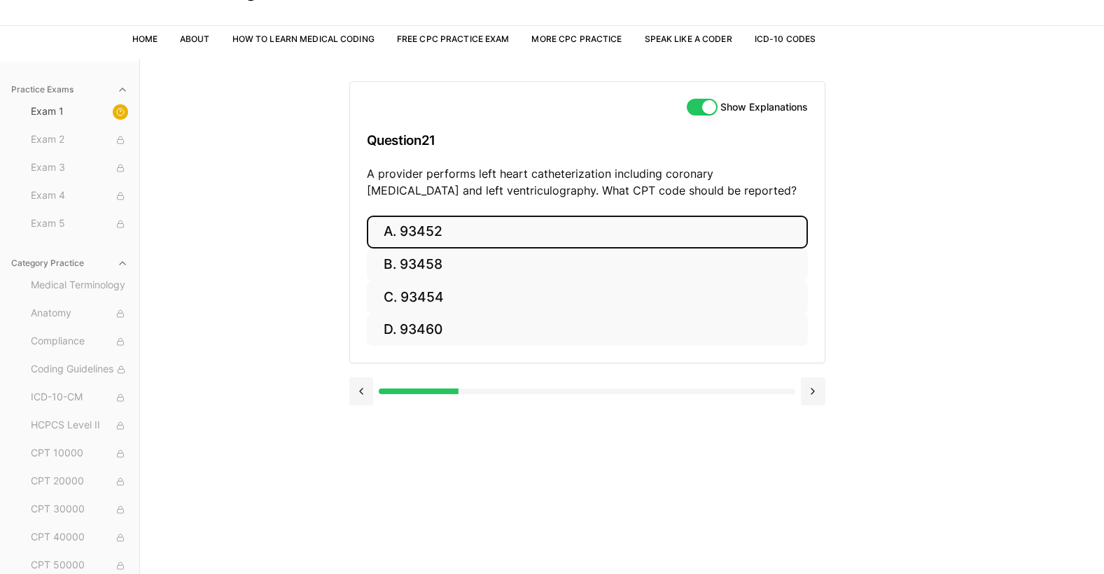
click at [491, 224] on button "A. 93452" at bounding box center [587, 232] width 441 height 33
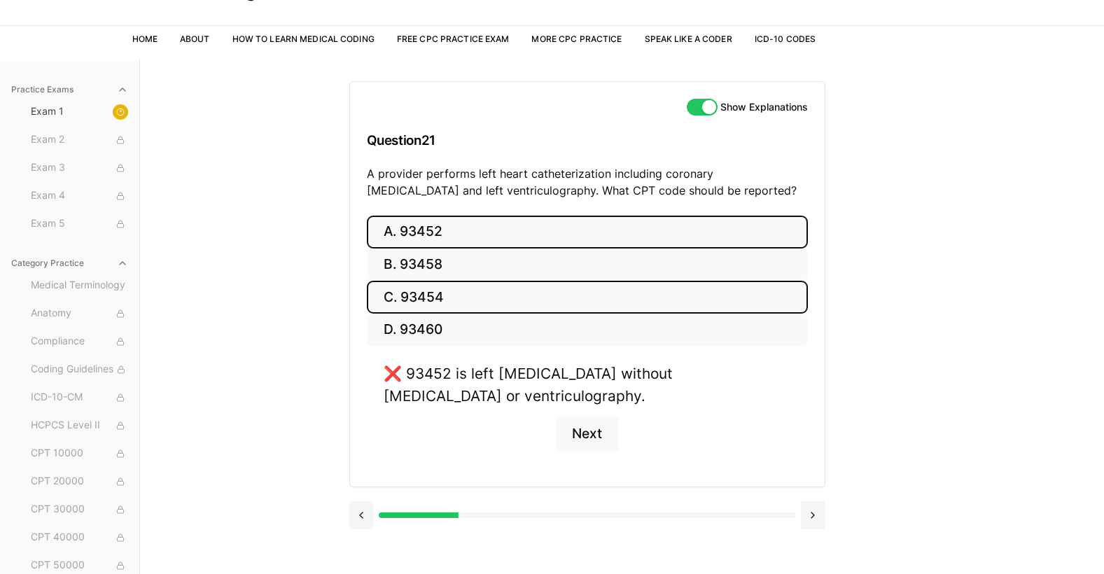
click at [489, 292] on button "C. 93454" at bounding box center [587, 297] width 441 height 33
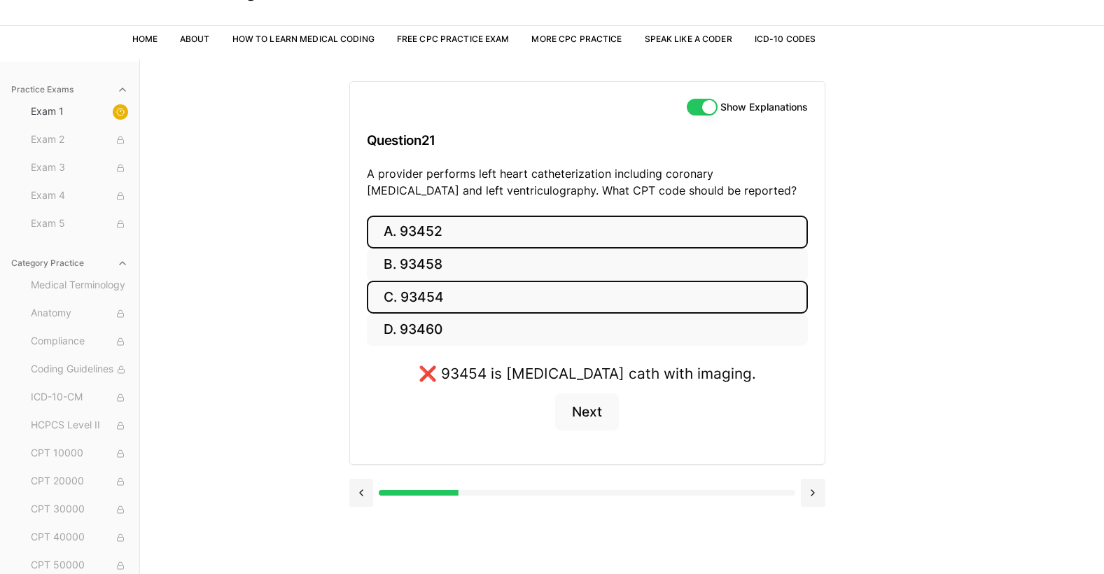
click at [497, 226] on button "A. 93452" at bounding box center [587, 232] width 441 height 33
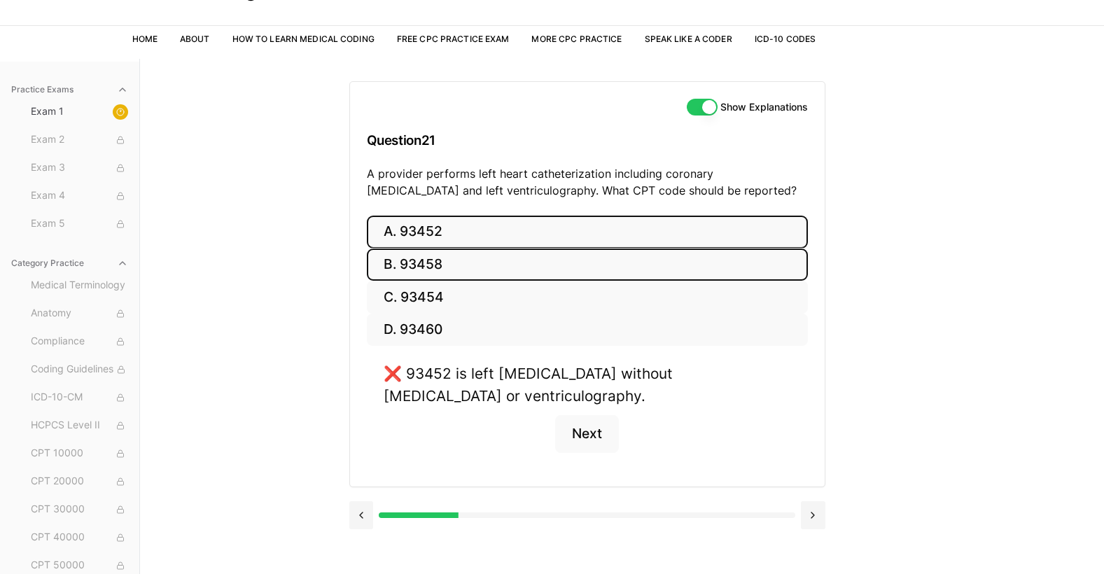
click at [483, 274] on button "B. 93458" at bounding box center [587, 265] width 441 height 33
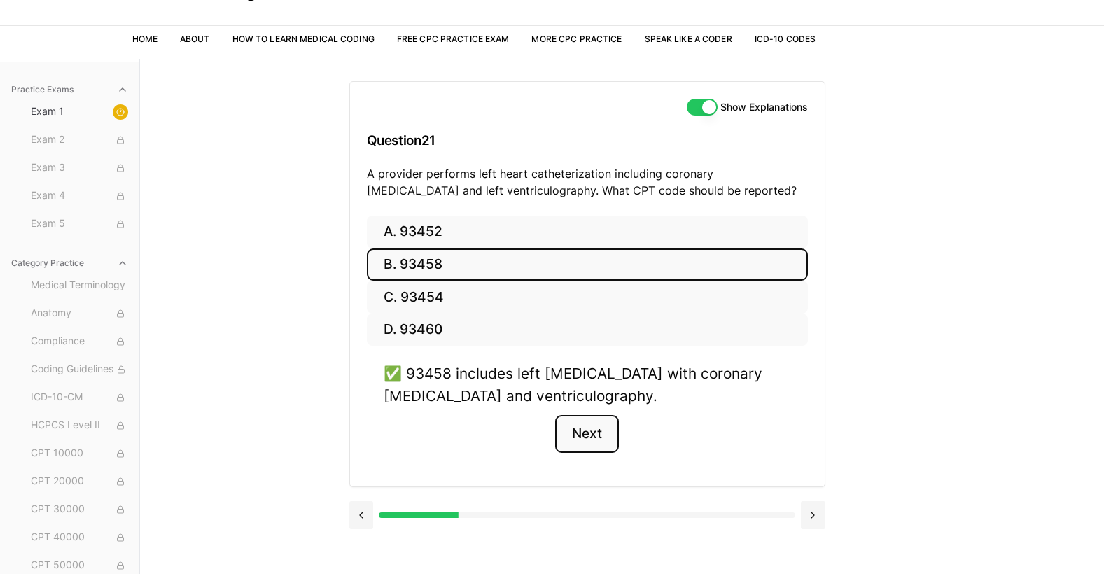
click at [601, 433] on button "Next" at bounding box center [587, 434] width 64 height 38
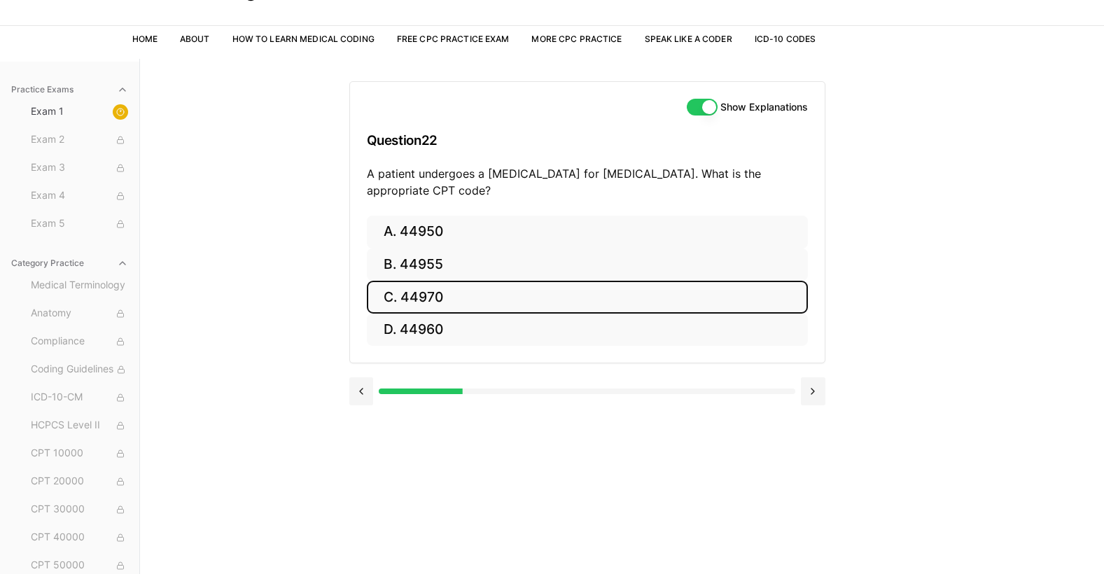
click at [434, 295] on button "C. 44970" at bounding box center [587, 297] width 441 height 33
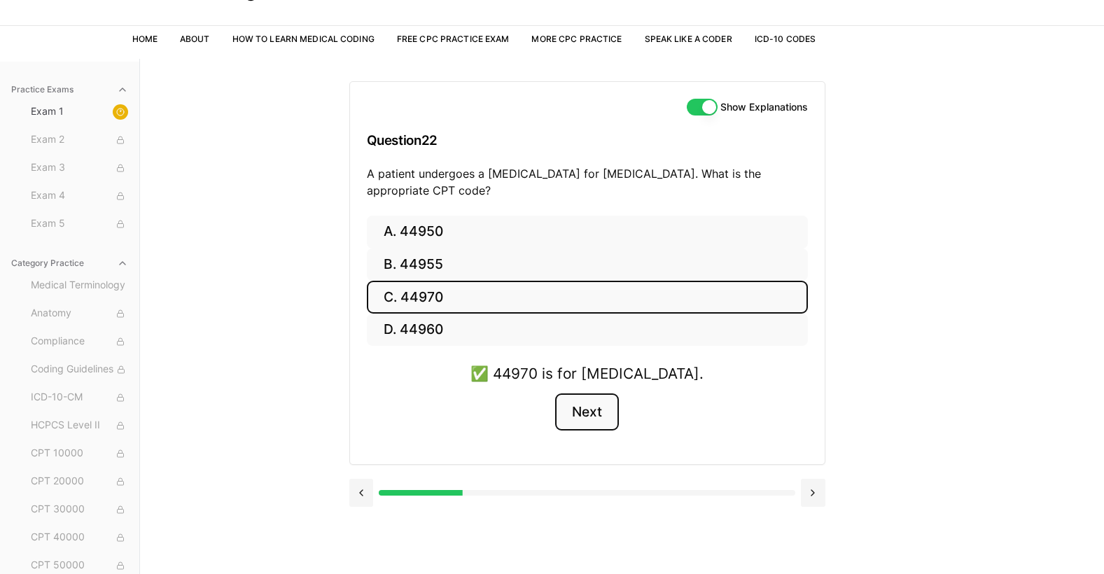
click at [597, 412] on button "Next" at bounding box center [587, 412] width 64 height 38
